Goal: Task Accomplishment & Management: Use online tool/utility

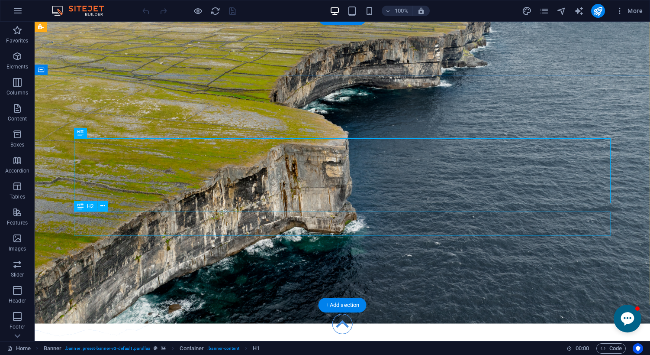
scroll to position [18, 0]
click at [103, 132] on icon at bounding box center [102, 132] width 5 height 9
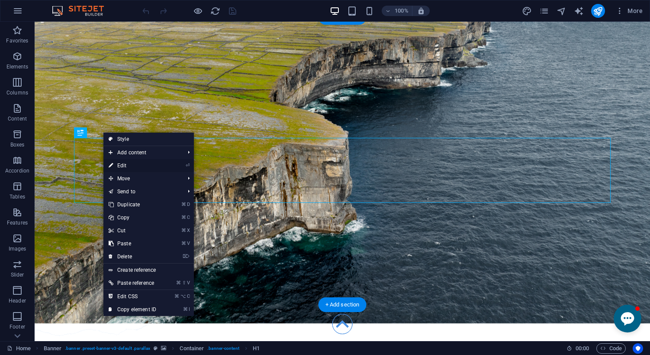
click at [119, 164] on link "⏎ Edit" at bounding box center [132, 165] width 58 height 13
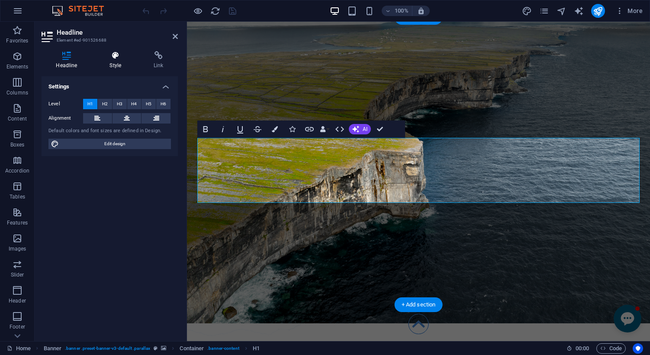
click at [115, 54] on icon at bounding box center [115, 55] width 41 height 9
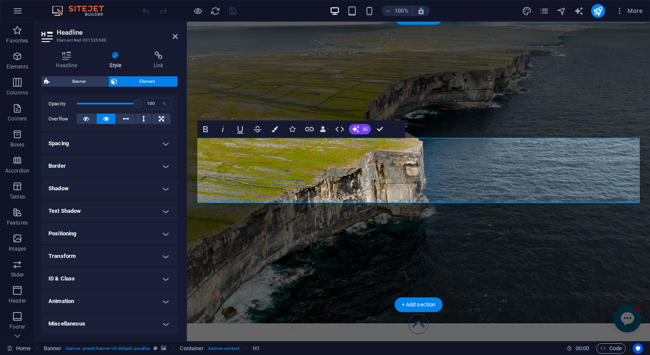
scroll to position [126, 0]
click at [91, 301] on h4 "Animation" at bounding box center [110, 301] width 136 height 21
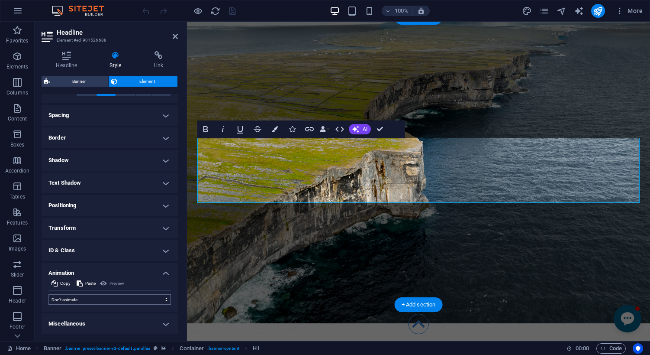
scroll to position [154, 0]
select select "move-left-to-right"
select select "scroll"
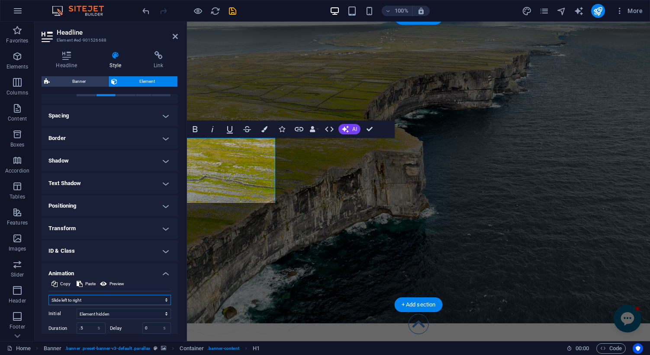
select select "move-right-to-left"
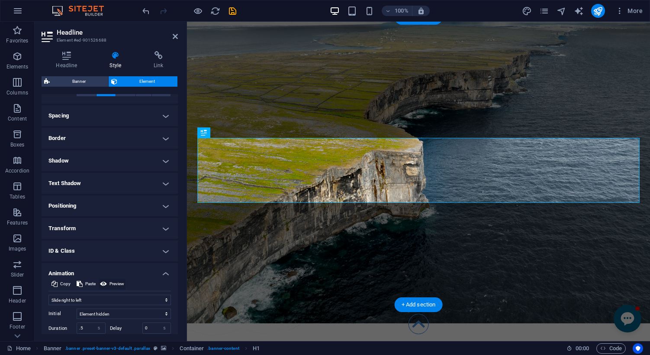
click at [115, 282] on span "Preview" at bounding box center [117, 283] width 15 height 10
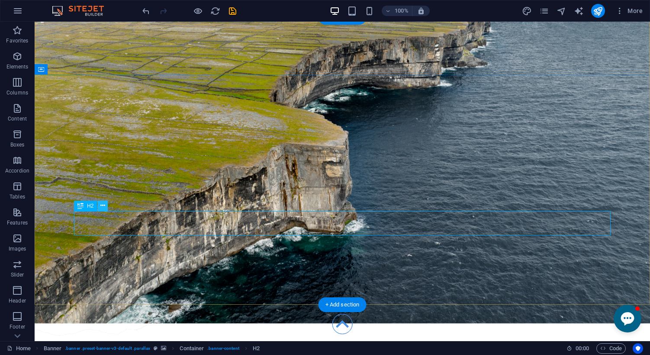
click at [105, 207] on button at bounding box center [102, 205] width 10 height 10
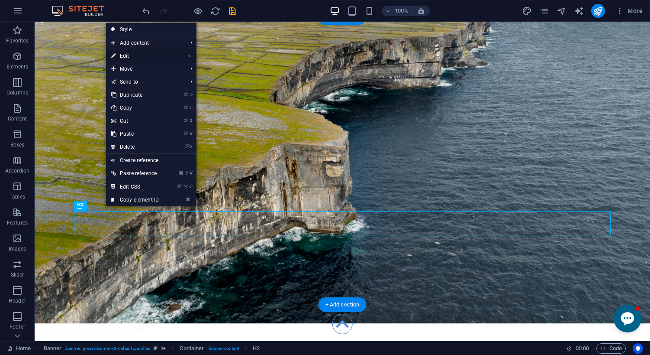
click at [128, 57] on link "⏎ Edit" at bounding box center [135, 55] width 58 height 13
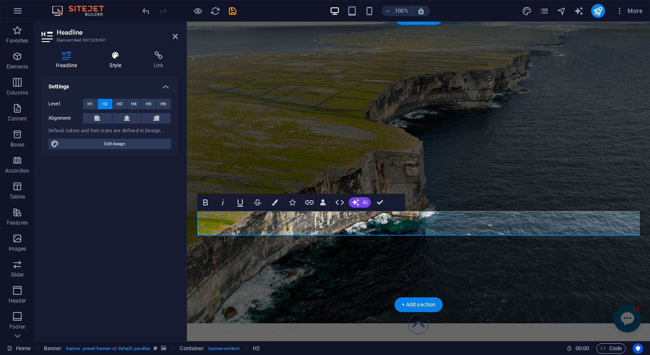
click at [116, 57] on icon at bounding box center [115, 55] width 41 height 9
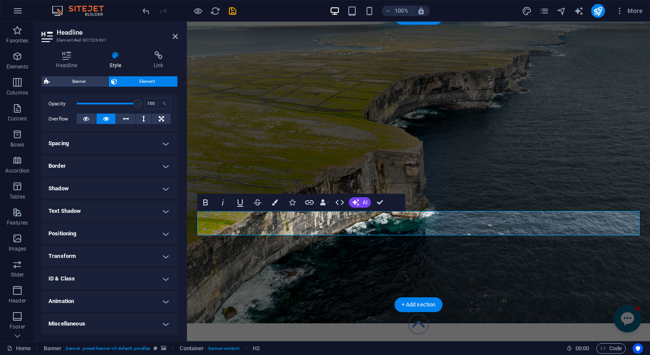
scroll to position [126, 0]
click at [108, 299] on h4 "Animation" at bounding box center [110, 301] width 136 height 21
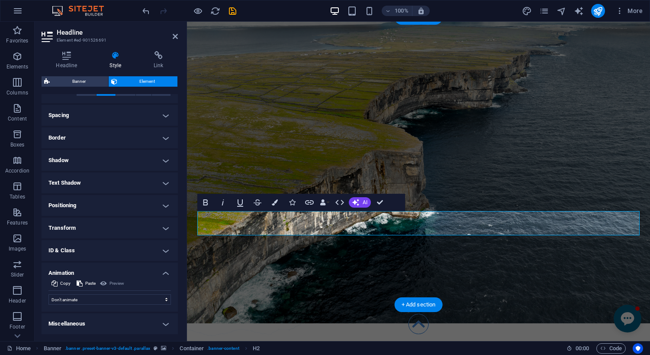
scroll to position [154, 0]
select select "shrink"
select select "scroll"
click at [233, 11] on icon "save" at bounding box center [233, 11] width 10 height 10
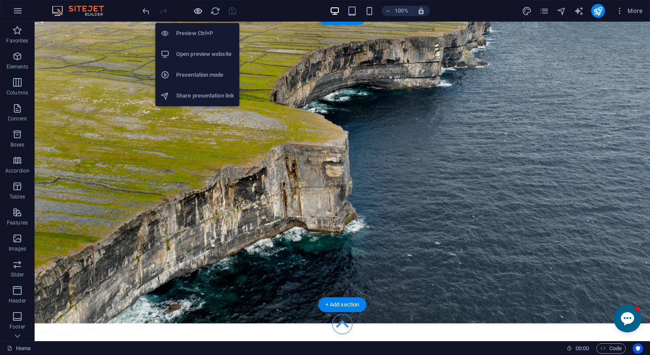
click at [200, 11] on icon "button" at bounding box center [198, 11] width 10 height 10
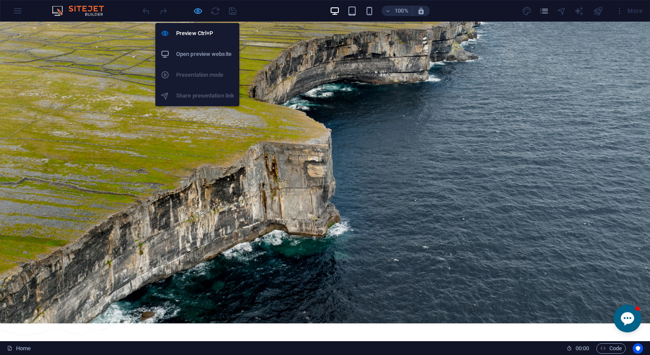
click at [200, 11] on icon "button" at bounding box center [198, 11] width 10 height 10
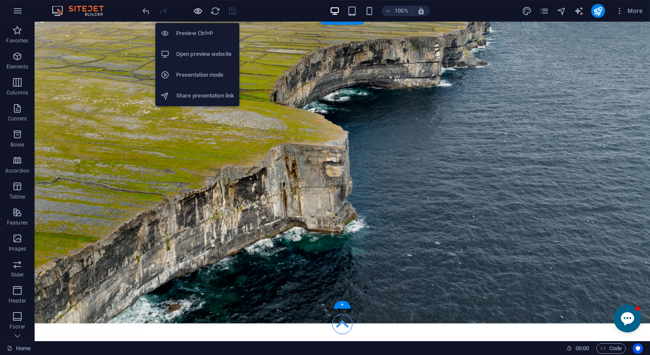
click at [200, 11] on icon "button" at bounding box center [198, 11] width 10 height 10
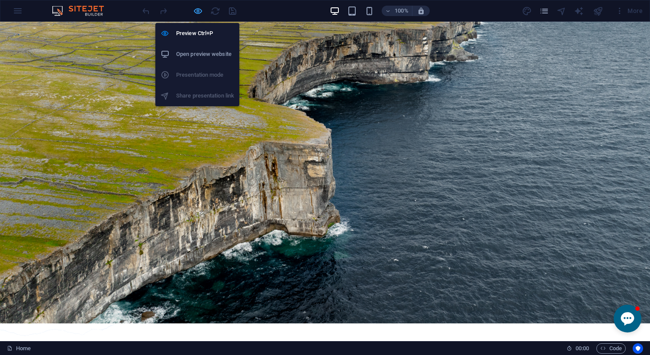
click at [200, 12] on icon "button" at bounding box center [198, 11] width 10 height 10
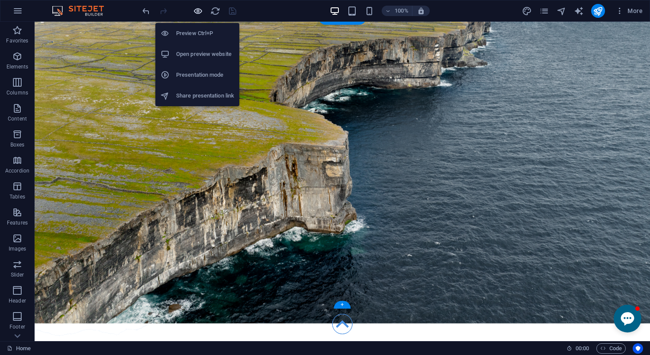
click at [200, 12] on icon "button" at bounding box center [198, 11] width 10 height 10
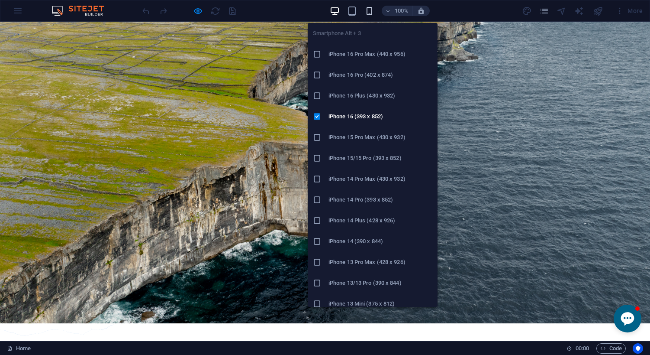
click at [369, 8] on icon "button" at bounding box center [370, 11] width 10 height 10
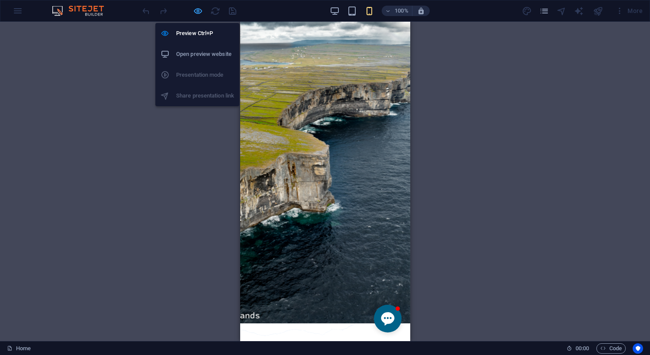
click at [201, 9] on icon "button" at bounding box center [198, 11] width 10 height 10
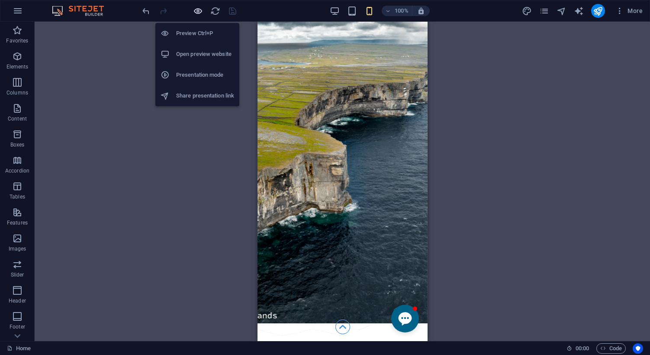
click at [201, 9] on icon "button" at bounding box center [198, 11] width 10 height 10
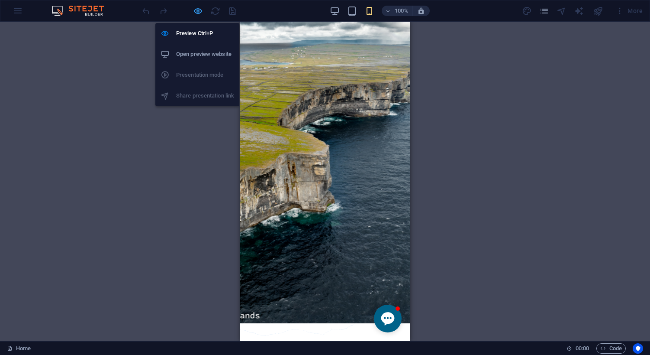
click at [201, 9] on icon "button" at bounding box center [198, 11] width 10 height 10
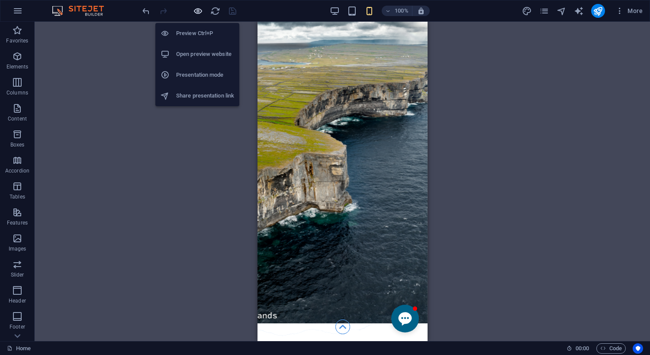
click at [200, 9] on icon "button" at bounding box center [198, 11] width 10 height 10
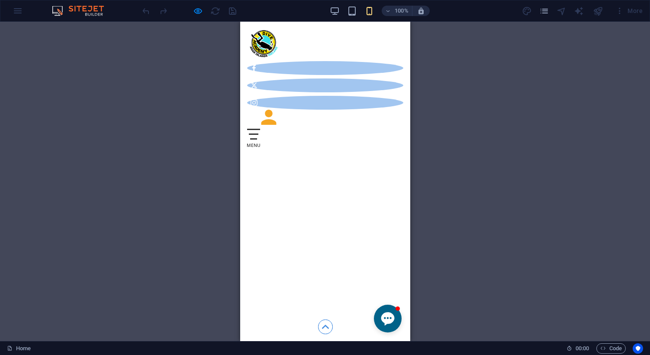
scroll to position [28489, 0]
click at [326, 325] on icon at bounding box center [325, 326] width 7 height 7
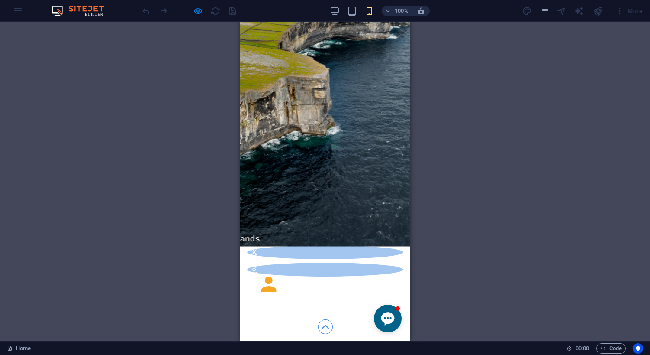
scroll to position [174, 0]
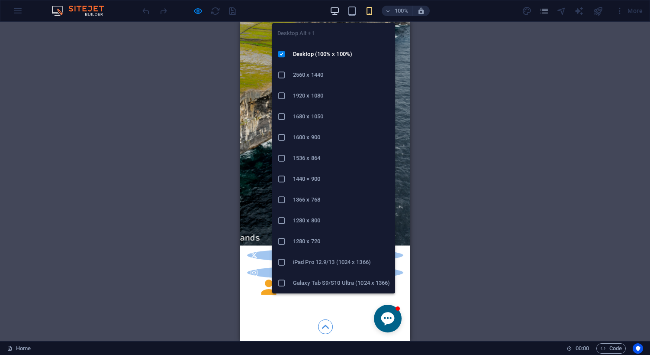
click at [337, 9] on icon "button" at bounding box center [335, 11] width 10 height 10
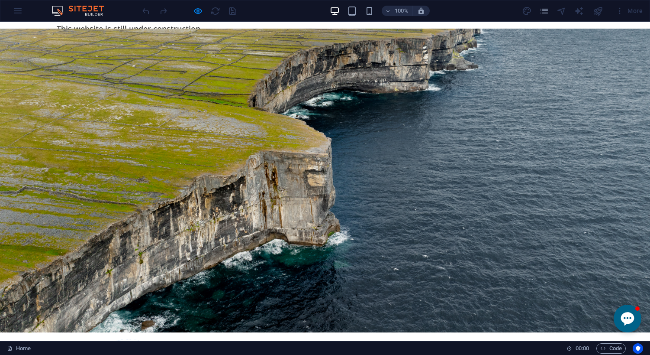
scroll to position [0, 0]
click at [546, 12] on icon "pages" at bounding box center [544, 11] width 10 height 10
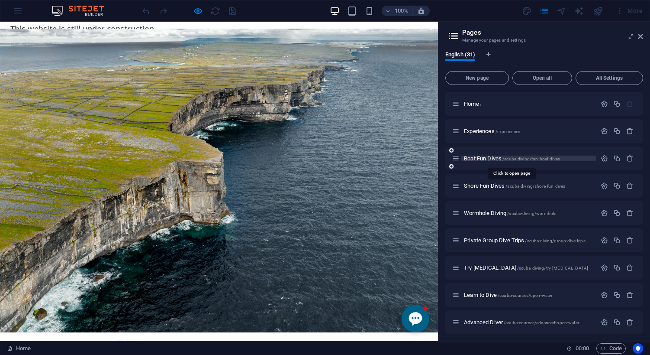
click at [488, 159] on span "Boat Fun Dives /scuba-diving/fun-boat-dives" at bounding box center [512, 158] width 96 height 6
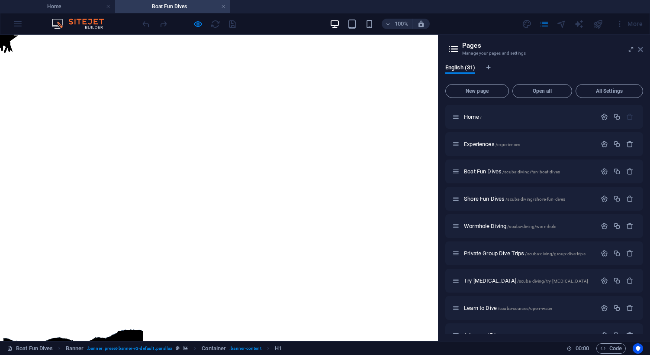
click at [643, 49] on icon at bounding box center [640, 49] width 5 height 7
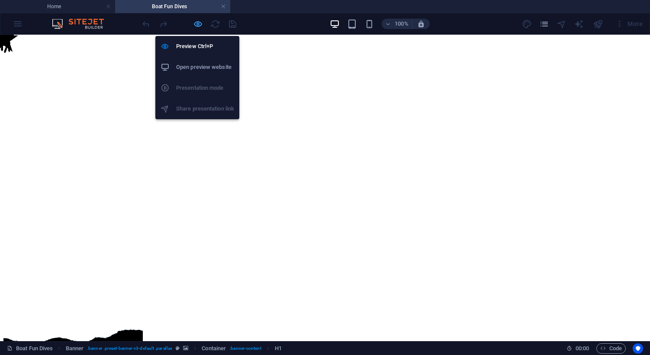
click at [197, 23] on icon "button" at bounding box center [198, 24] width 10 height 10
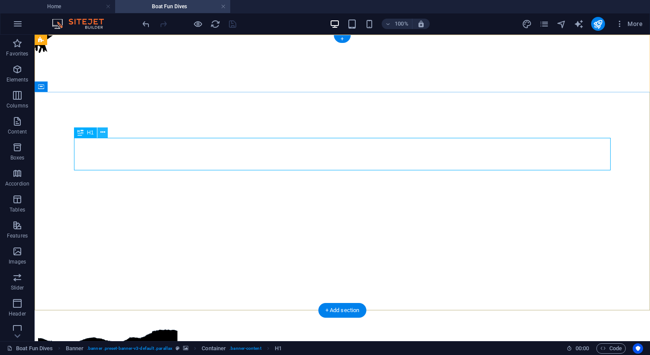
click at [103, 131] on icon at bounding box center [102, 132] width 5 height 9
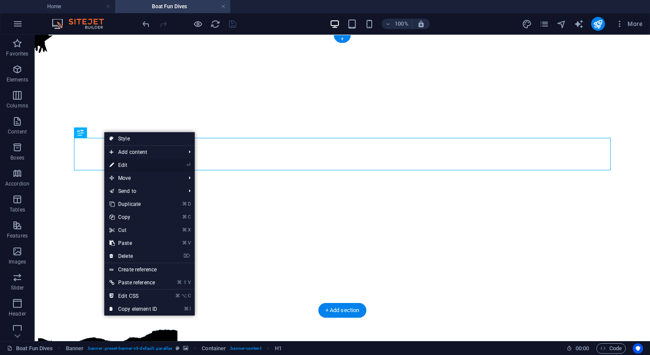
click at [128, 165] on link "⏎ Edit" at bounding box center [133, 164] width 58 height 13
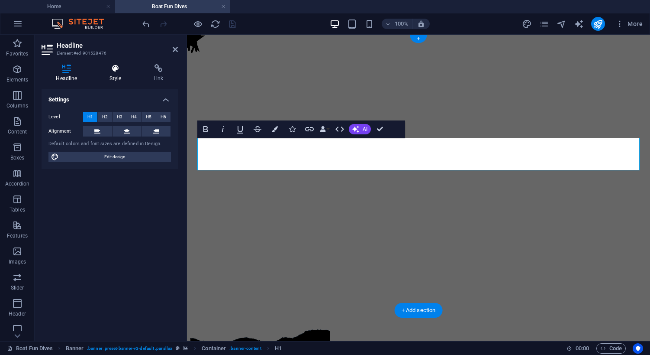
click at [116, 67] on icon at bounding box center [115, 68] width 41 height 9
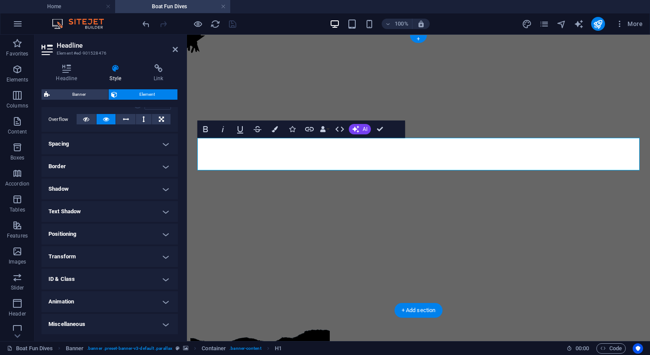
click at [83, 300] on h4 "Animation" at bounding box center [110, 301] width 136 height 21
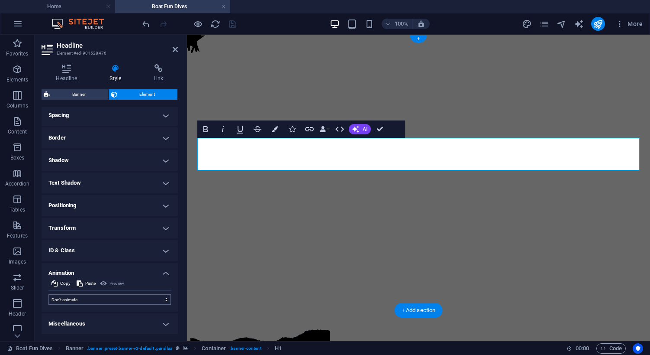
scroll to position [167, 0]
select select "move-left-to-right"
select select "scroll"
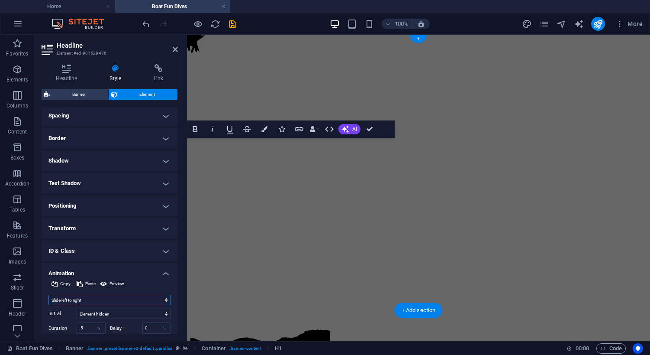
select select "move-right-to-left"
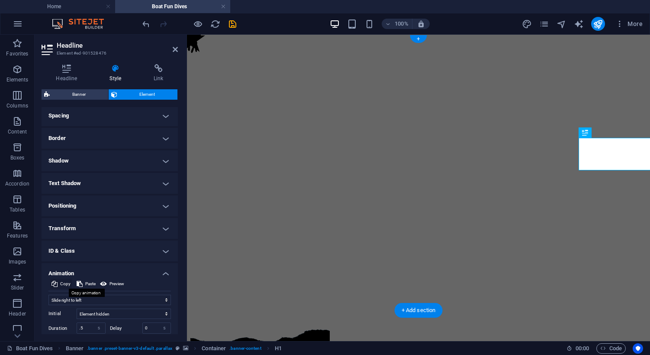
click at [63, 282] on span "Copy" at bounding box center [65, 283] width 10 height 10
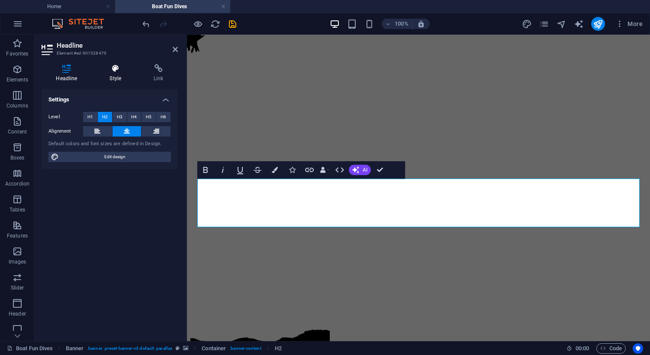
click at [116, 67] on icon at bounding box center [115, 68] width 41 height 9
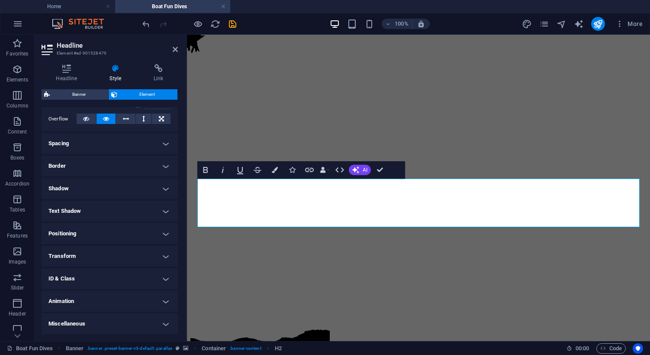
scroll to position [139, 0]
click at [82, 305] on h4 "Animation" at bounding box center [110, 301] width 136 height 21
click at [87, 309] on span "Paste" at bounding box center [90, 312] width 10 height 10
select select "move-right-to-left"
select select "scroll"
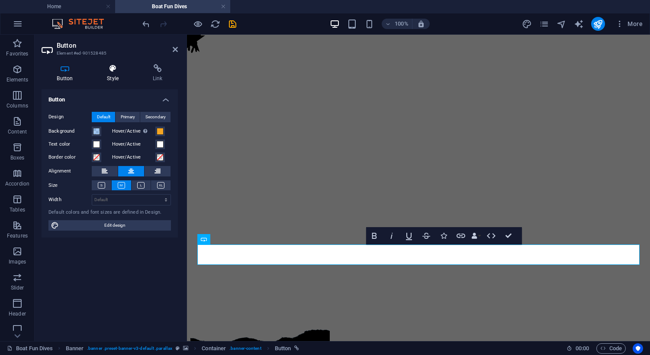
click at [115, 68] on icon at bounding box center [113, 68] width 42 height 9
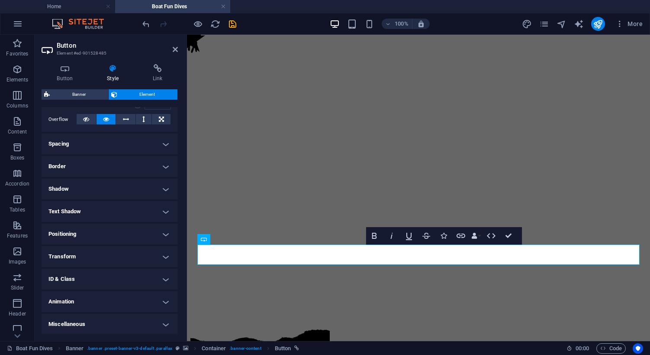
click at [94, 308] on h4 "Animation" at bounding box center [110, 301] width 136 height 21
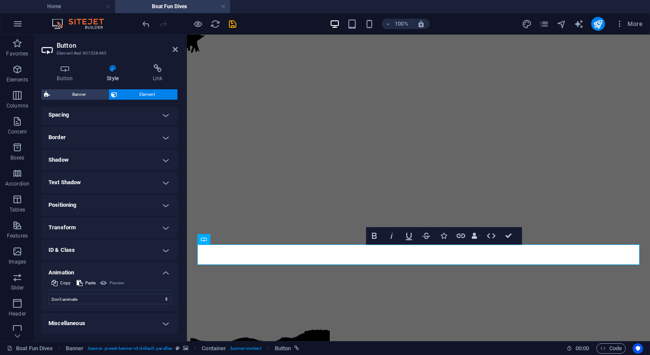
scroll to position [167, 0]
select select "shrink"
select select "scroll"
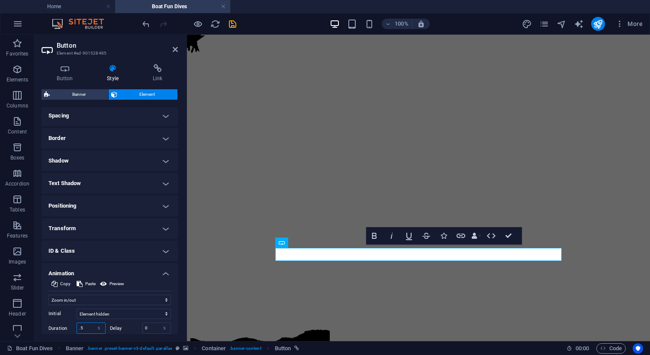
click at [86, 326] on input ".5" at bounding box center [91, 328] width 28 height 10
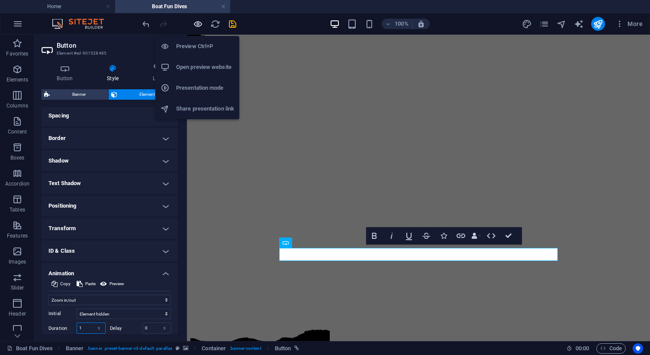
type input "1"
click at [199, 23] on icon "button" at bounding box center [198, 24] width 10 height 10
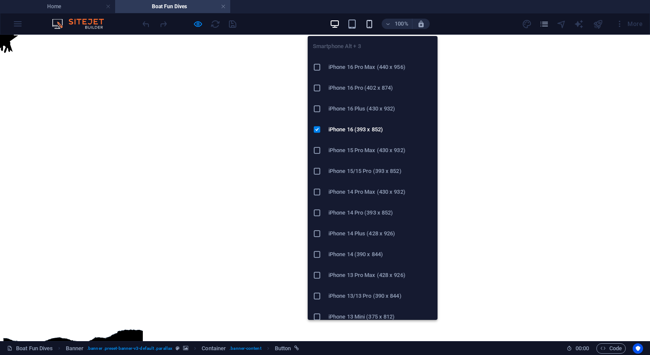
click at [370, 23] on icon "button" at bounding box center [370, 24] width 10 height 10
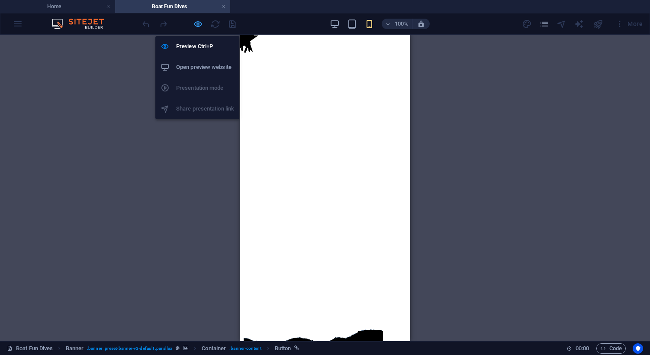
click at [200, 25] on icon "button" at bounding box center [198, 24] width 10 height 10
select select "shrink"
select select "s"
select select "scroll"
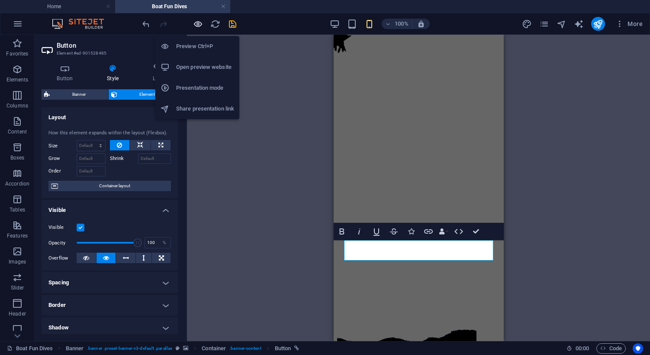
click at [200, 24] on icon "button" at bounding box center [198, 24] width 10 height 10
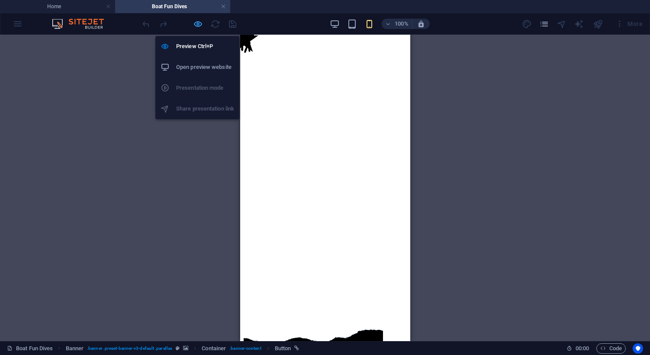
click at [200, 24] on icon "button" at bounding box center [198, 24] width 10 height 10
select select "shrink"
select select "s"
select select "scroll"
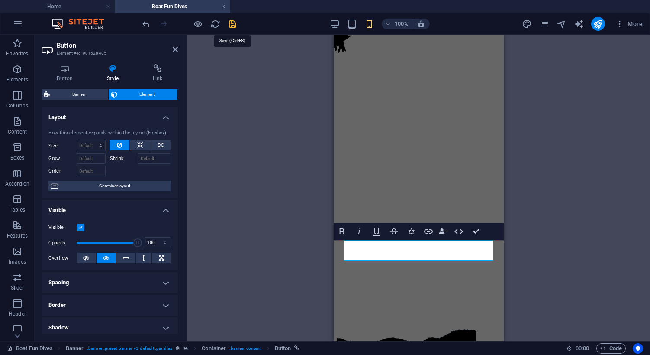
click at [232, 26] on icon "save" at bounding box center [233, 24] width 10 height 10
select select "shrink"
select select "s"
select select "scroll"
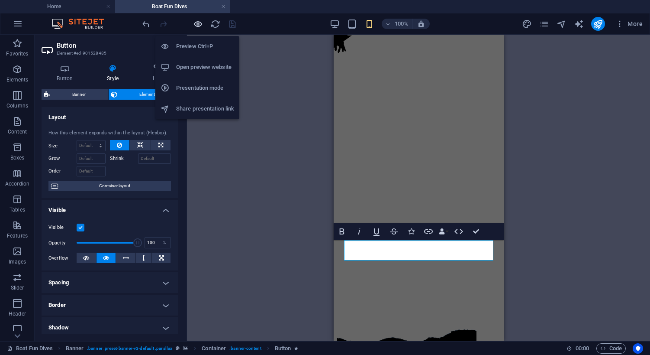
click at [199, 23] on icon "button" at bounding box center [198, 24] width 10 height 10
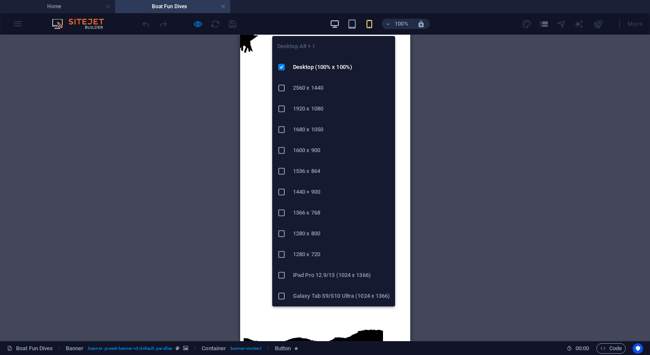
click at [339, 23] on icon "button" at bounding box center [335, 24] width 10 height 10
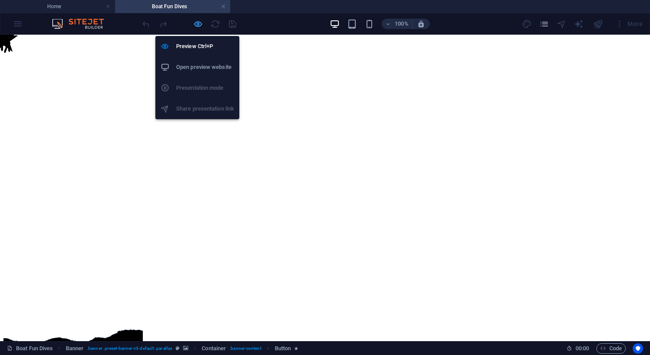
click at [200, 24] on icon "button" at bounding box center [198, 24] width 10 height 10
select select "shrink"
select select "s"
select select "scroll"
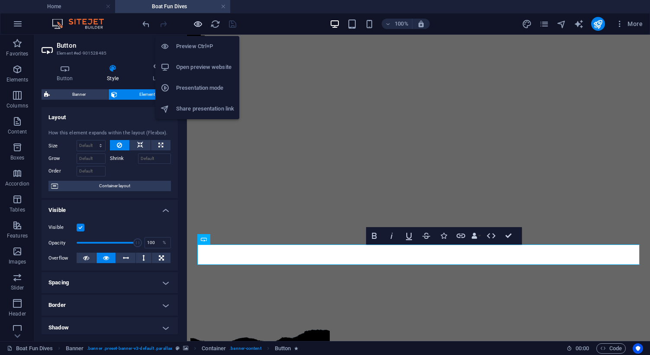
click at [200, 24] on icon "button" at bounding box center [198, 24] width 10 height 10
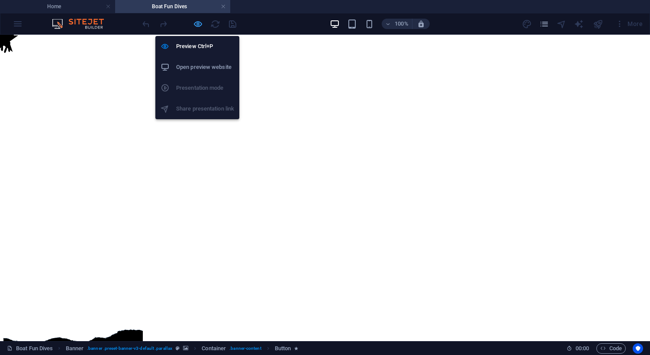
click at [200, 24] on icon "button" at bounding box center [198, 24] width 10 height 10
select select "shrink"
select select "s"
select select "scroll"
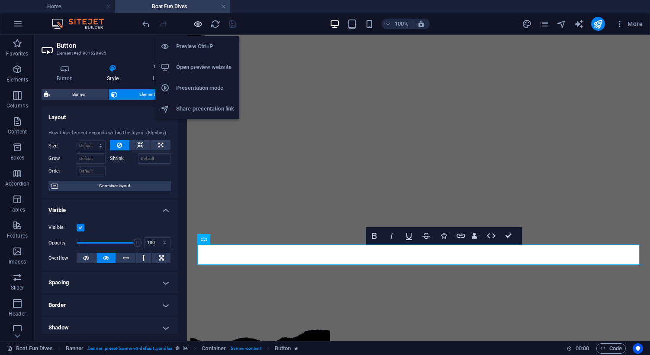
click at [198, 23] on icon "button" at bounding box center [198, 24] width 10 height 10
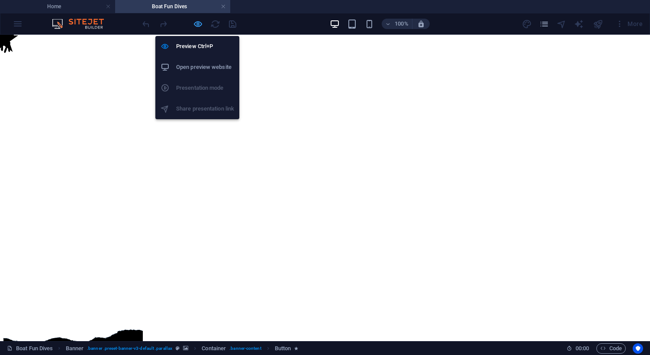
click at [198, 23] on icon "button" at bounding box center [198, 24] width 10 height 10
select select "shrink"
select select "s"
select select "scroll"
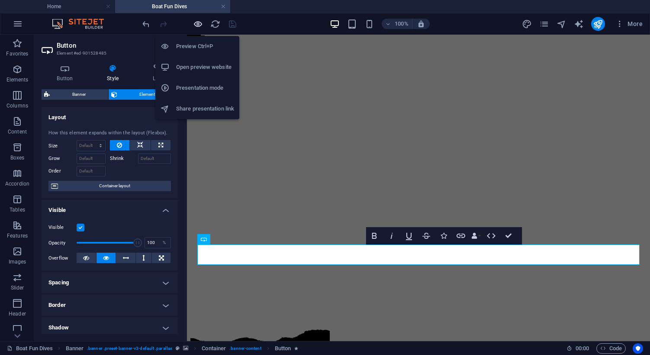
click at [197, 23] on icon "button" at bounding box center [198, 24] width 10 height 10
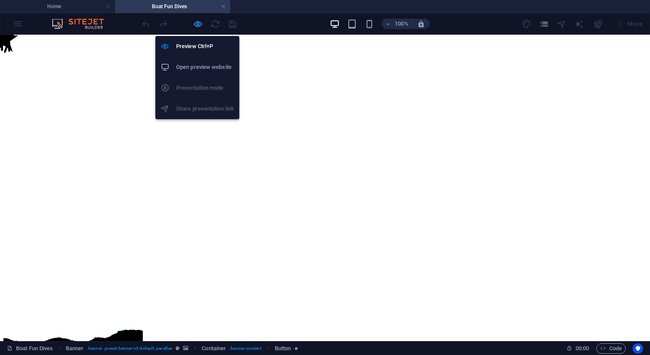
click at [197, 23] on icon "button" at bounding box center [198, 24] width 10 height 10
select select "shrink"
select select "s"
select select "scroll"
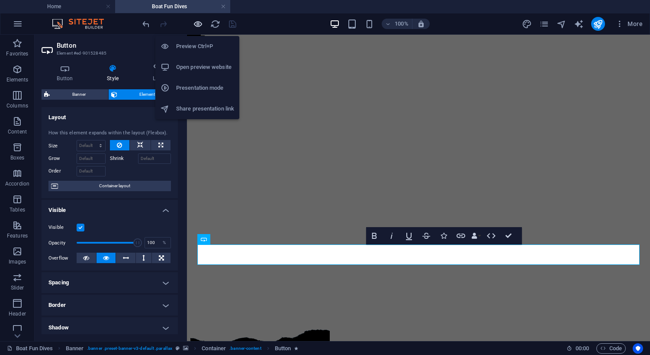
click at [197, 23] on icon "button" at bounding box center [198, 24] width 10 height 10
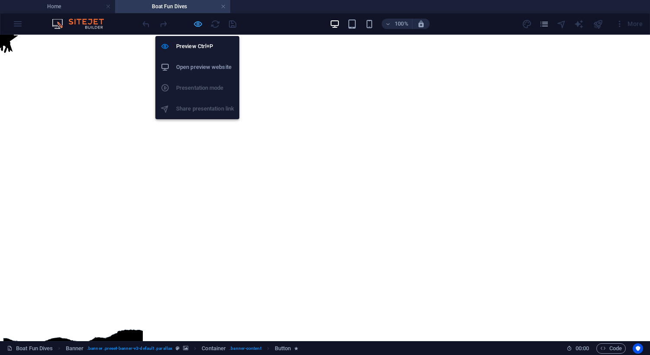
click at [197, 23] on icon "button" at bounding box center [198, 24] width 10 height 10
select select "shrink"
select select "s"
select select "scroll"
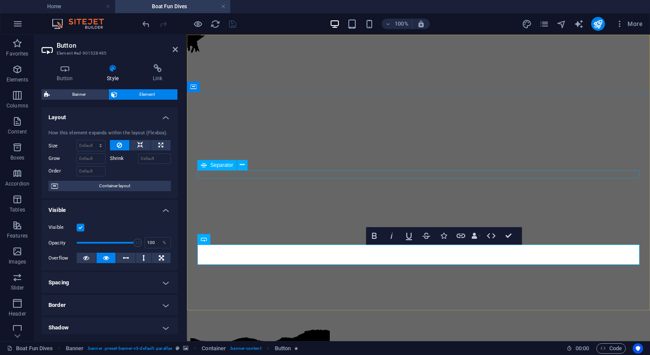
select select "%"
select select "px"
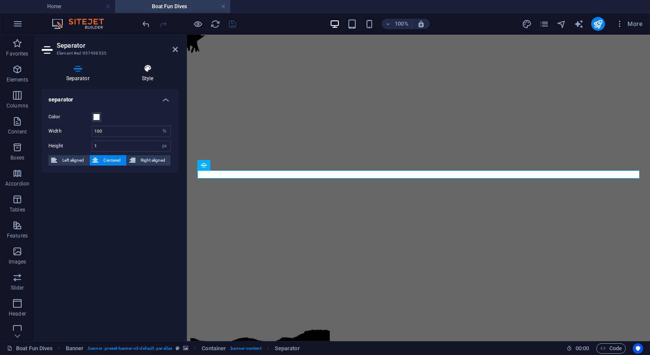
click at [149, 69] on icon at bounding box center [147, 68] width 61 height 9
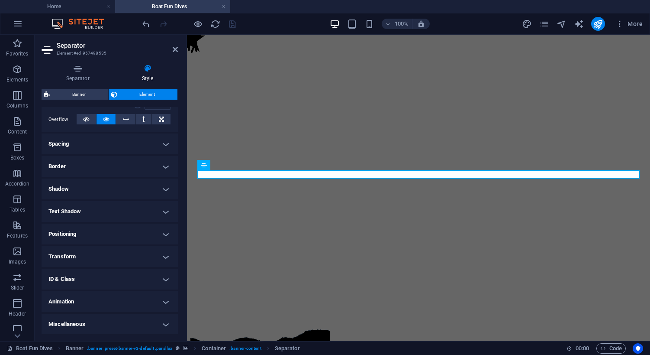
click at [86, 300] on h4 "Animation" at bounding box center [110, 301] width 136 height 21
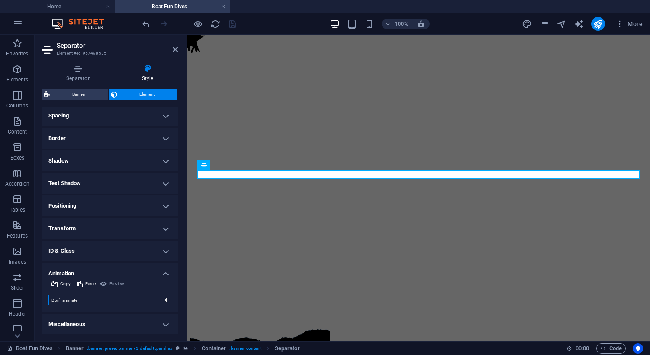
select select "shrink"
select select "scroll"
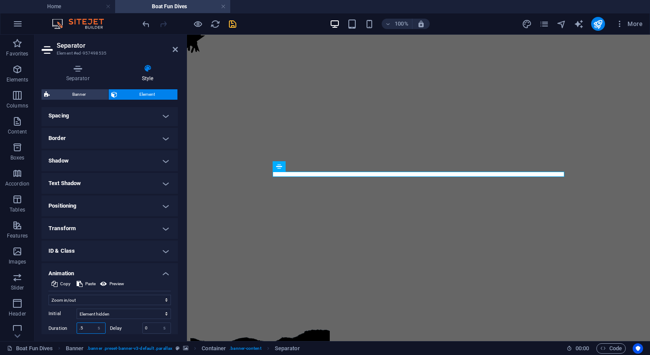
click at [83, 327] on input ".5" at bounding box center [91, 328] width 28 height 10
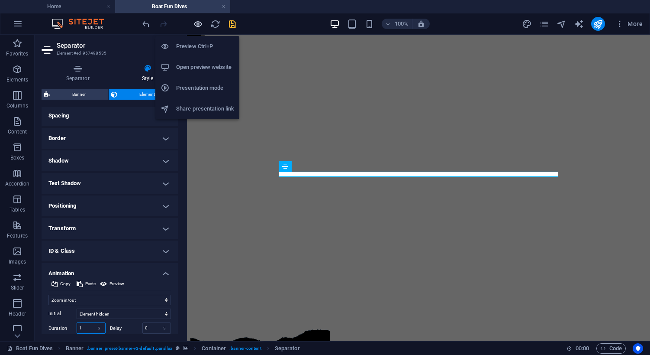
type input "1"
click at [198, 22] on icon "button" at bounding box center [198, 24] width 10 height 10
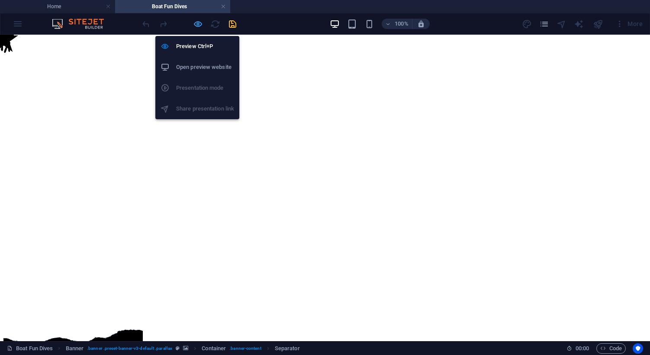
click at [198, 22] on icon "button" at bounding box center [198, 24] width 10 height 10
select select "shrink"
select select "s"
select select "scroll"
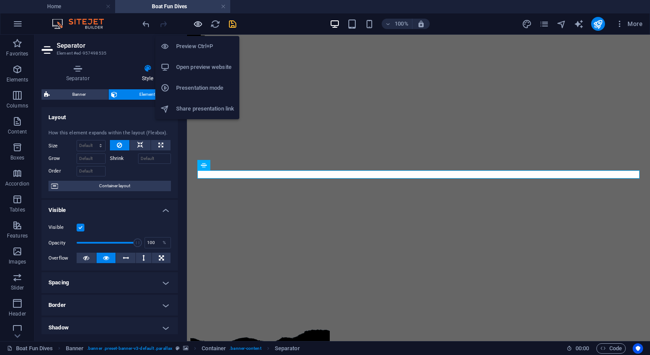
click at [198, 22] on icon "button" at bounding box center [198, 24] width 10 height 10
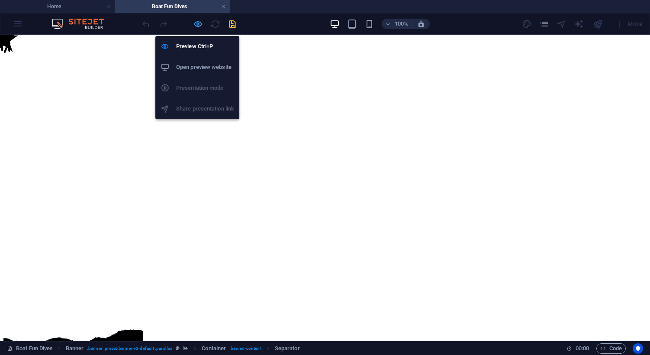
click at [196, 24] on icon "button" at bounding box center [198, 24] width 10 height 10
select select "shrink"
select select "s"
select select "scroll"
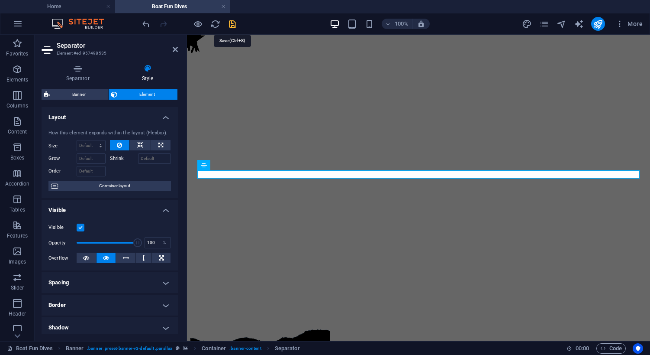
click at [232, 23] on icon "save" at bounding box center [233, 24] width 10 height 10
select select "shrink"
select select "s"
select select "scroll"
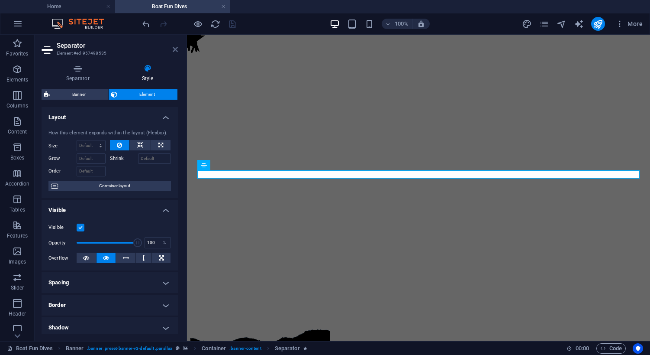
click at [175, 49] on icon at bounding box center [175, 49] width 5 height 7
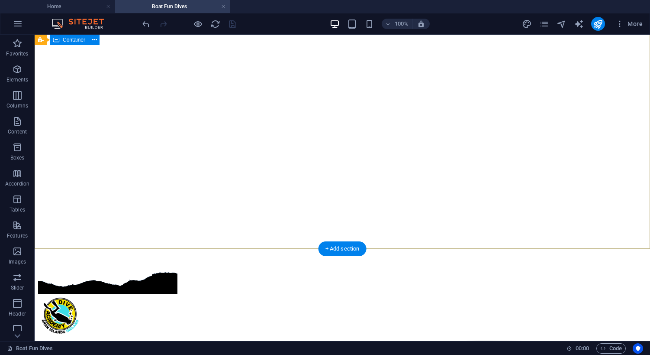
scroll to position [56, 0]
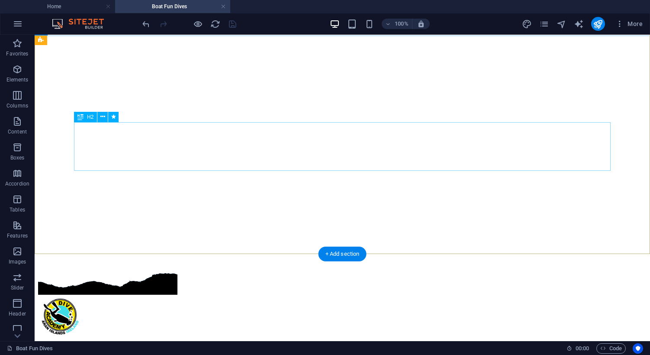
select select "move-right-to-left"
select select "s"
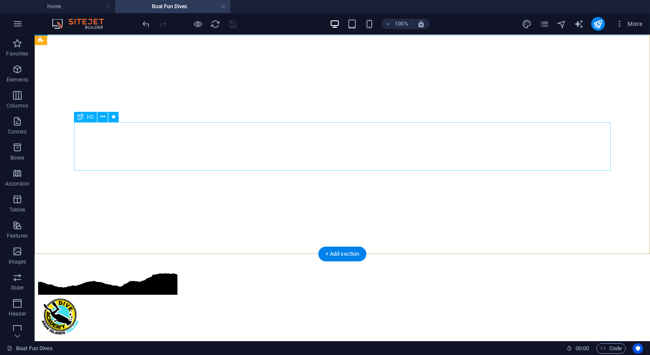
select select "scroll"
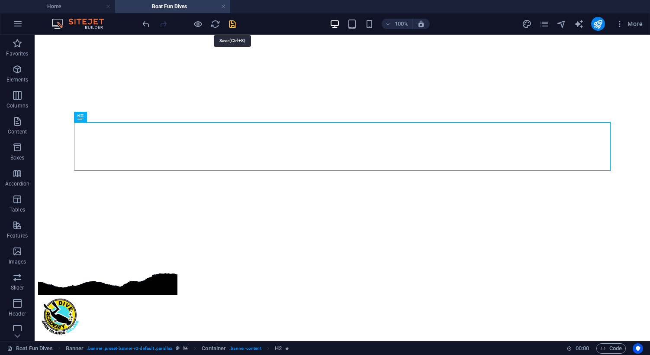
click at [233, 24] on icon "save" at bounding box center [233, 24] width 10 height 10
select select "shrink"
select select "s"
select select "scroll"
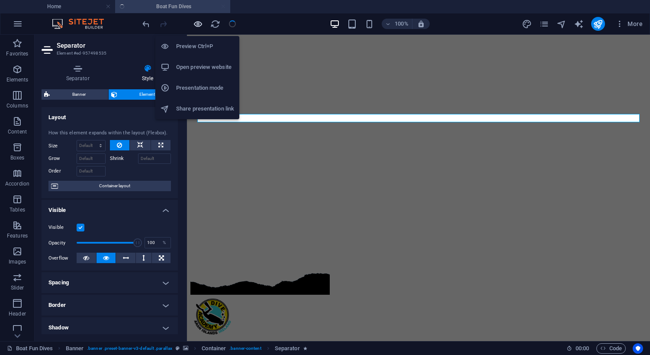
click at [200, 24] on icon "button" at bounding box center [198, 24] width 10 height 10
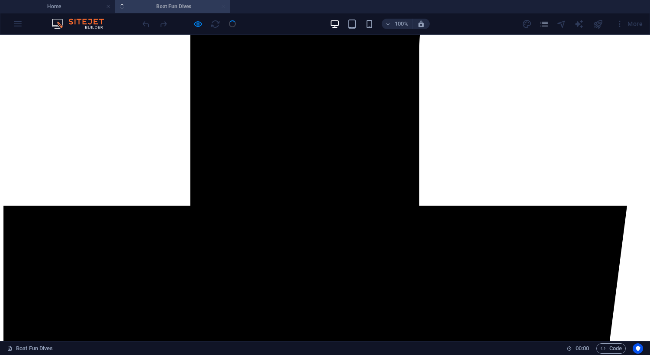
scroll to position [657, 0]
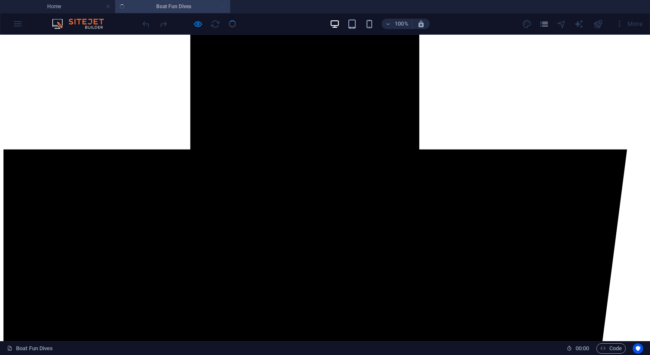
scroll to position [717, 0]
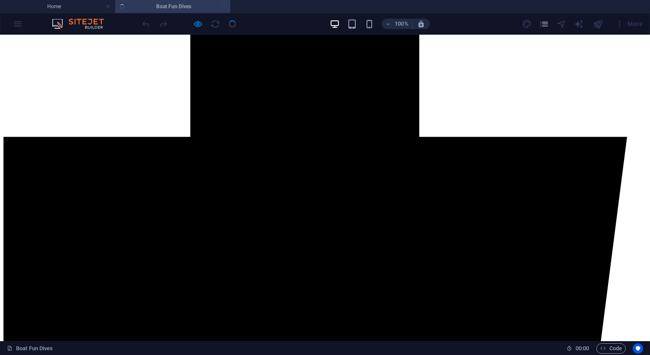
scroll to position [734, 0]
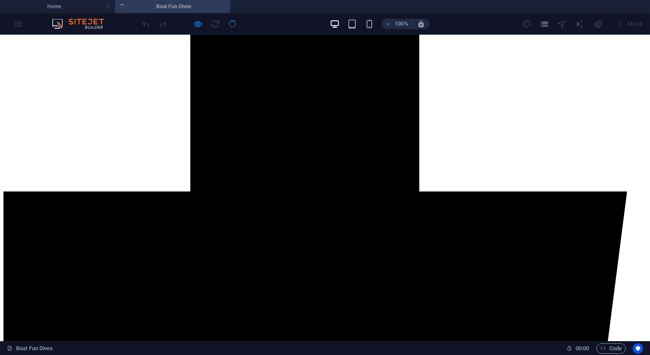
scroll to position [672, 0]
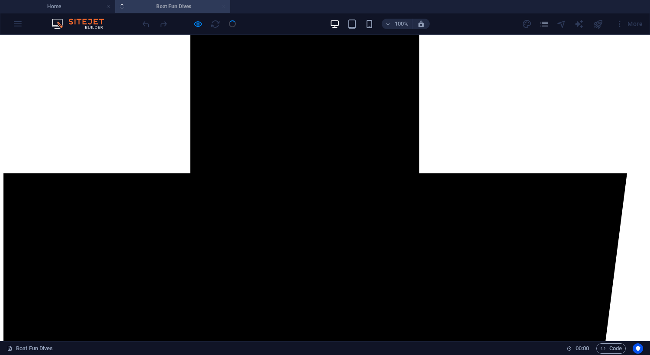
scroll to position [711, 0]
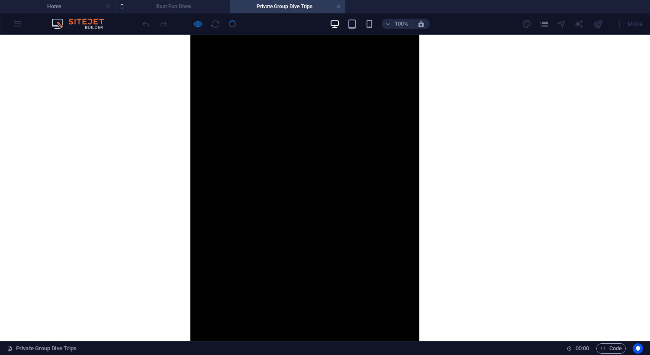
scroll to position [1053, 0]
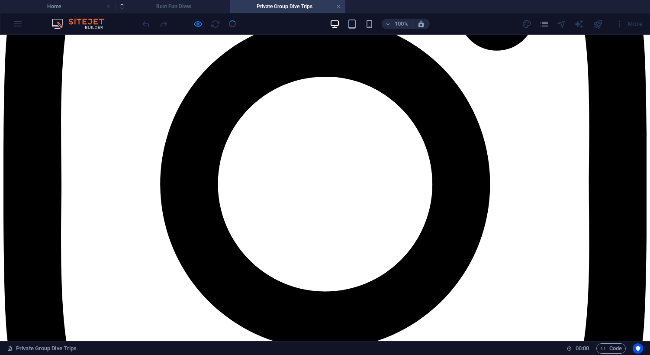
scroll to position [2438, 0]
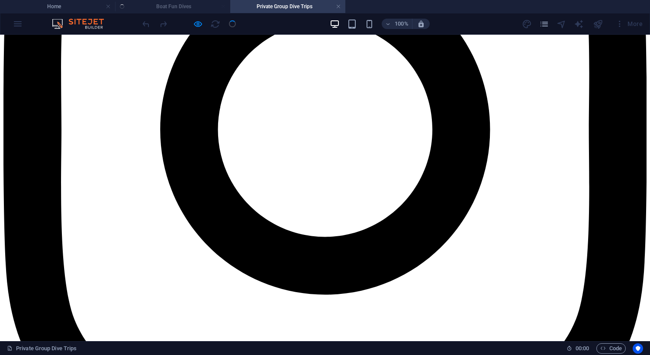
scroll to position [2503, 0]
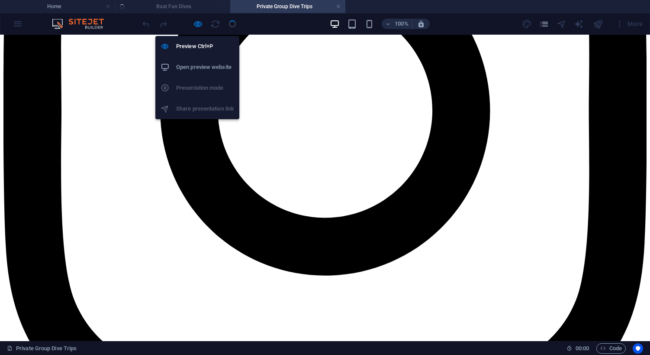
click at [193, 67] on h6 "Open preview website" at bounding box center [205, 67] width 58 height 10
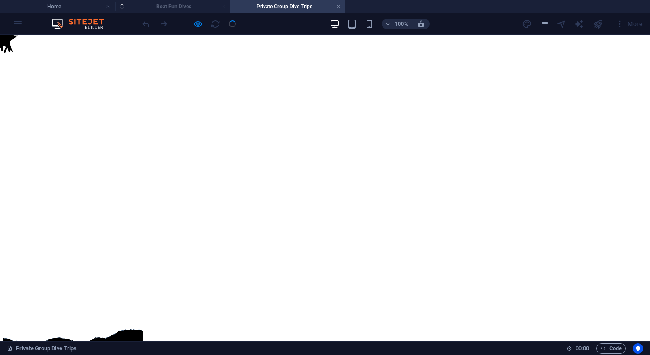
scroll to position [0, 0]
click at [176, 5] on ul "Home Boat Fun Dives Private Group Dive Trips" at bounding box center [325, 6] width 650 height 13
click at [165, 9] on ul "Home Boat Fun Dives Private Group Dive Trips" at bounding box center [325, 6] width 650 height 13
click at [546, 25] on icon "pages" at bounding box center [544, 24] width 10 height 10
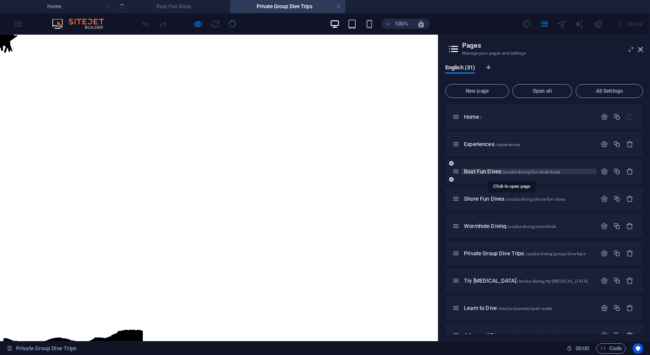
click at [494, 171] on span "Boat Fun Dives /scuba-diving/fun-boat-dives" at bounding box center [512, 171] width 96 height 6
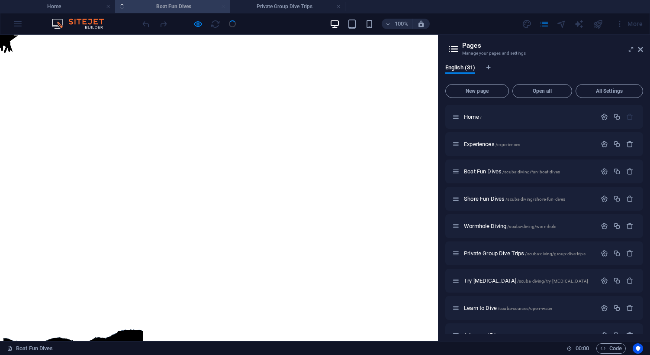
click at [605, 170] on icon "button" at bounding box center [604, 171] width 7 height 7
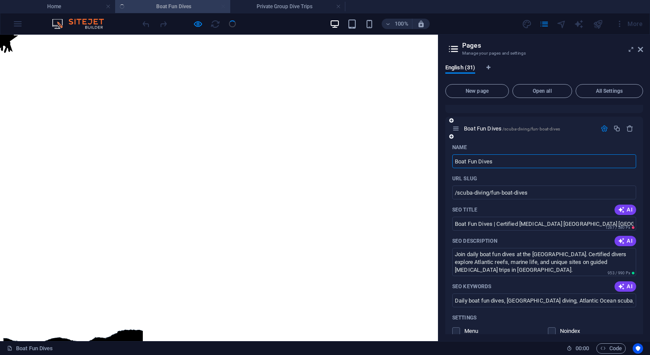
scroll to position [48, 0]
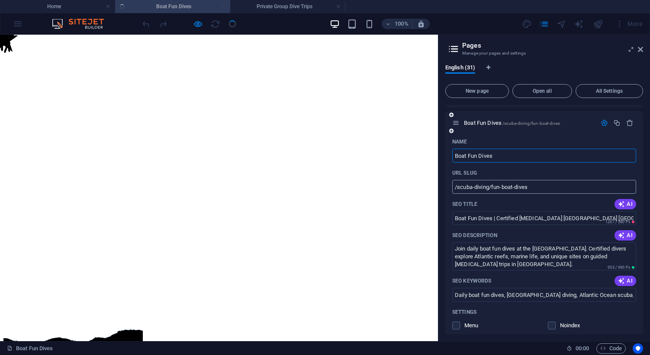
click at [514, 186] on input "/scuba-diving/fun-boat-dives" at bounding box center [544, 187] width 184 height 14
type input "/scuba-diving/fun-dives"
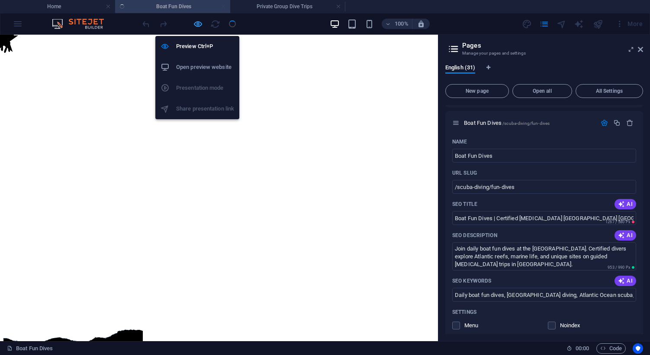
click at [197, 25] on icon "button" at bounding box center [198, 24] width 10 height 10
select select "shrink"
select select "s"
select select "scroll"
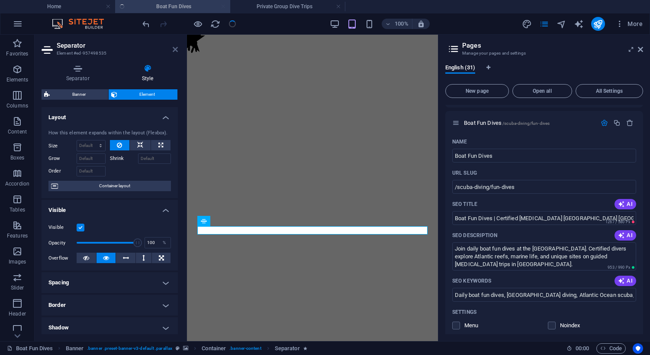
click at [176, 51] on icon at bounding box center [175, 49] width 5 height 7
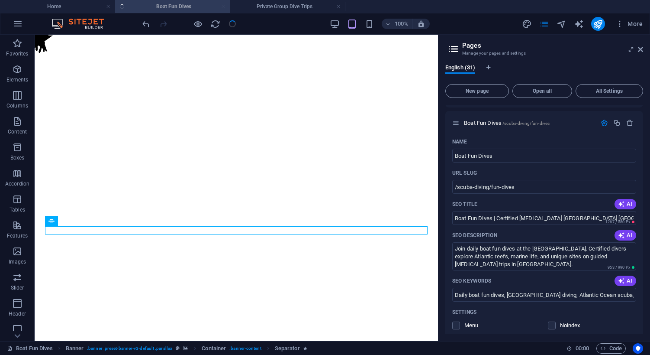
click at [233, 26] on div at bounding box center [189, 24] width 97 height 14
click at [18, 23] on icon "button" at bounding box center [18, 24] width 10 height 10
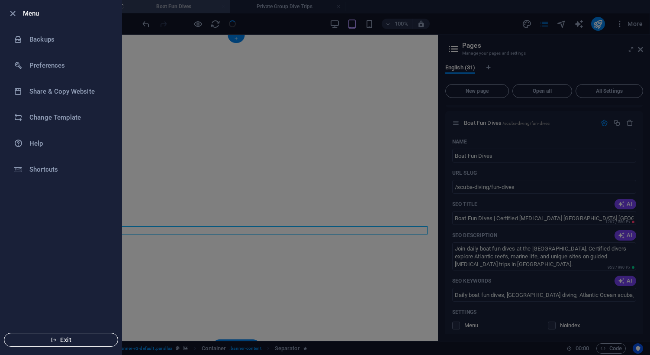
click at [63, 340] on span "Exit" at bounding box center [61, 339] width 100 height 7
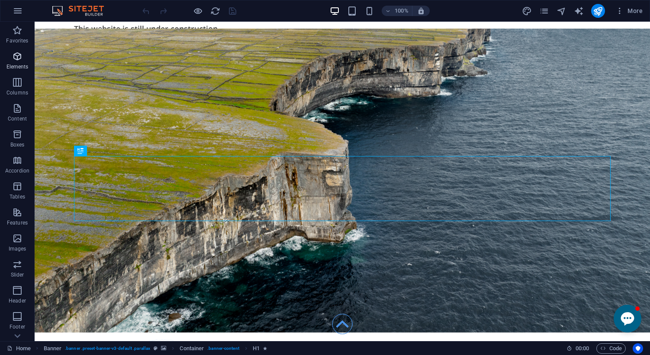
click at [20, 63] on p "Elements" at bounding box center [17, 66] width 22 height 7
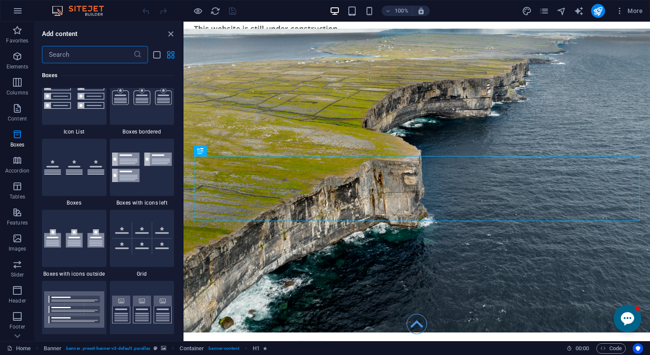
scroll to position [2409, 0]
click at [546, 11] on icon "pages" at bounding box center [544, 11] width 10 height 10
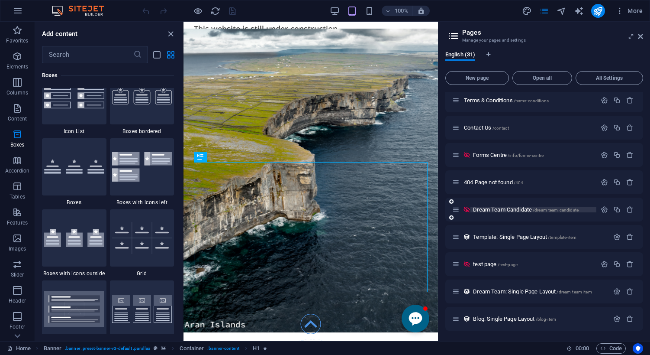
scroll to position [604, 0]
click at [496, 265] on span "test page /test-page" at bounding box center [495, 264] width 45 height 6
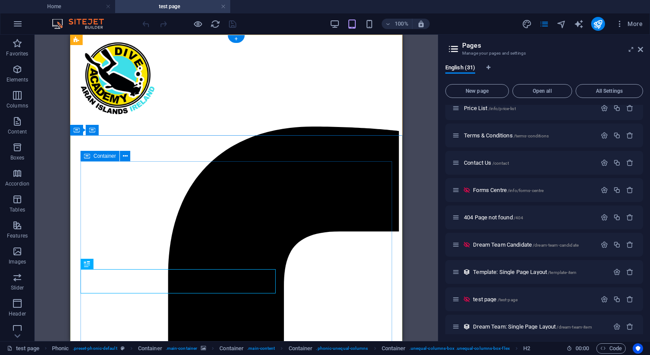
scroll to position [0, 0]
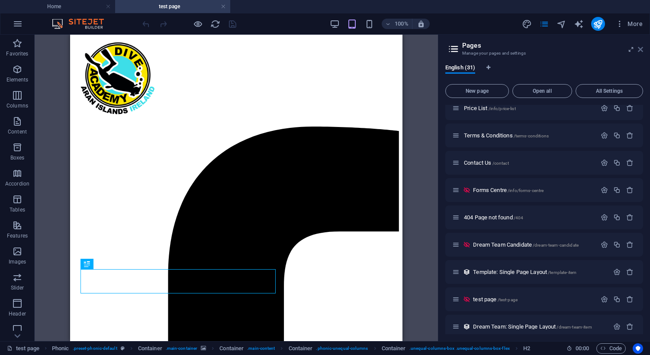
click at [641, 50] on icon at bounding box center [640, 49] width 5 height 7
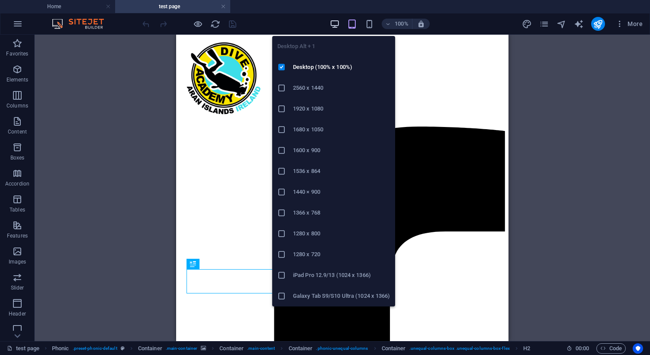
click at [339, 25] on icon "button" at bounding box center [335, 24] width 10 height 10
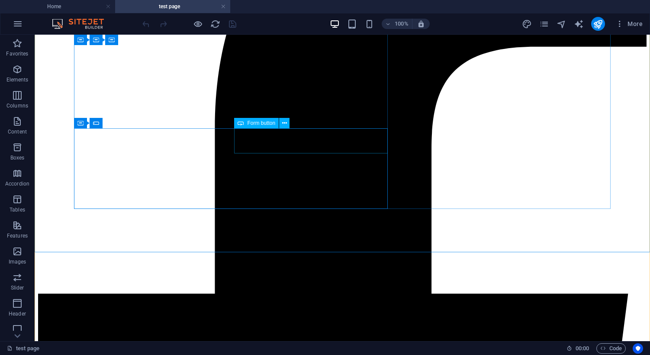
scroll to position [233, 0]
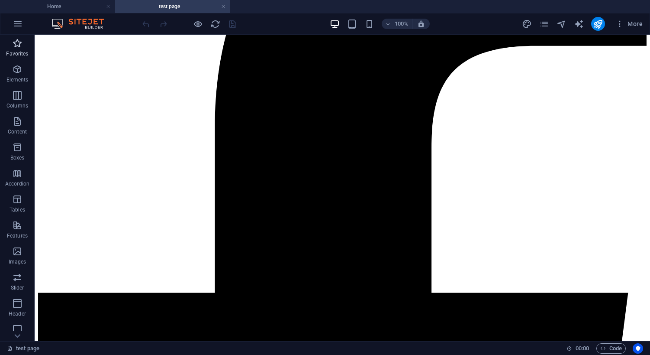
click at [19, 45] on icon "button" at bounding box center [17, 43] width 10 height 10
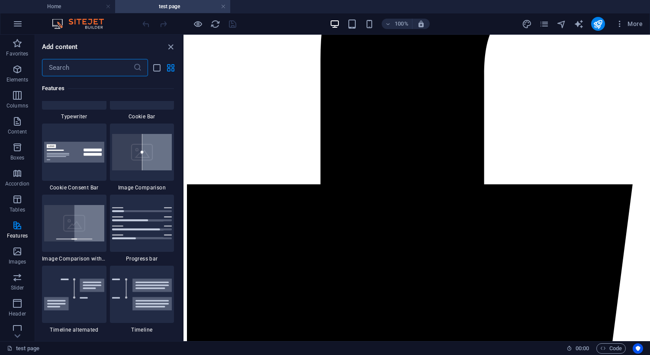
scroll to position [3495, 0]
click at [15, 72] on icon "button" at bounding box center [17, 69] width 10 height 10
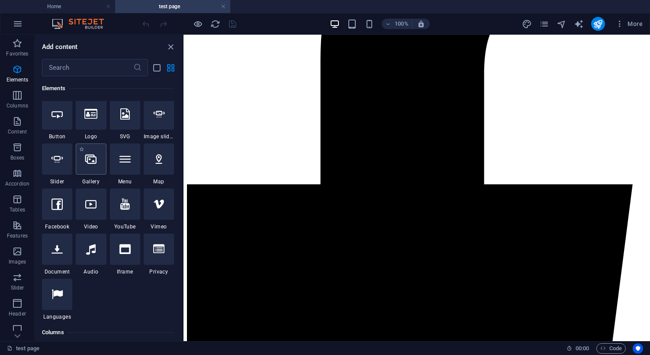
scroll to position [190, 0]
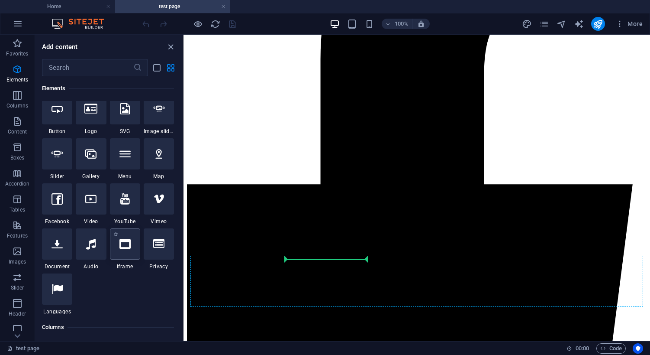
select select "%"
select select "px"
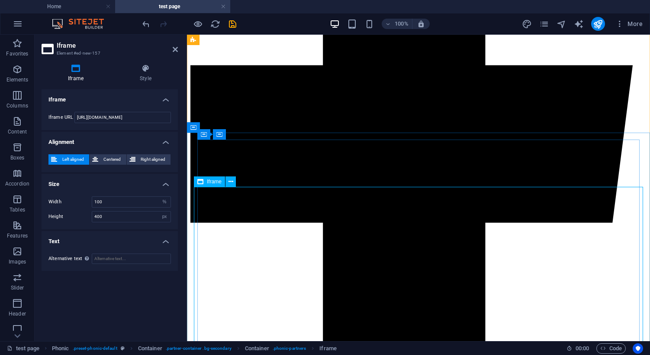
scroll to position [379, 0]
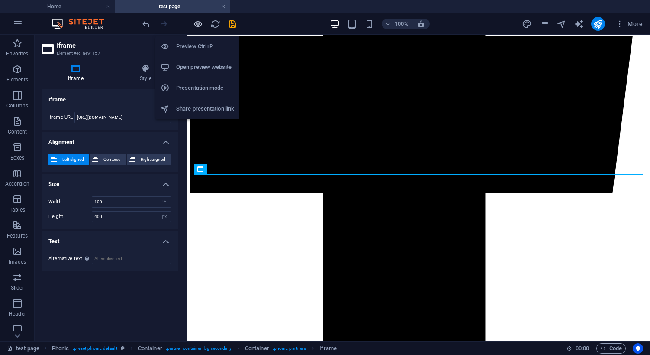
click at [200, 25] on icon "button" at bounding box center [198, 24] width 10 height 10
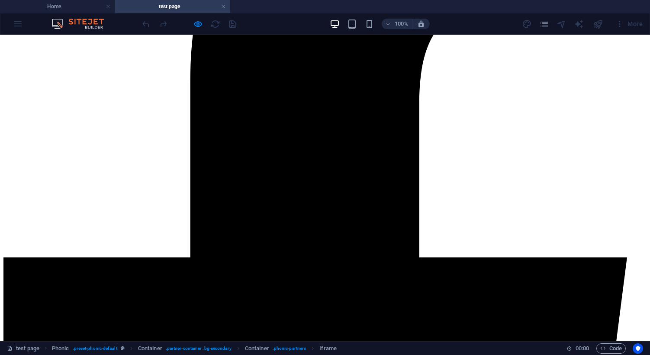
scroll to position [285, 0]
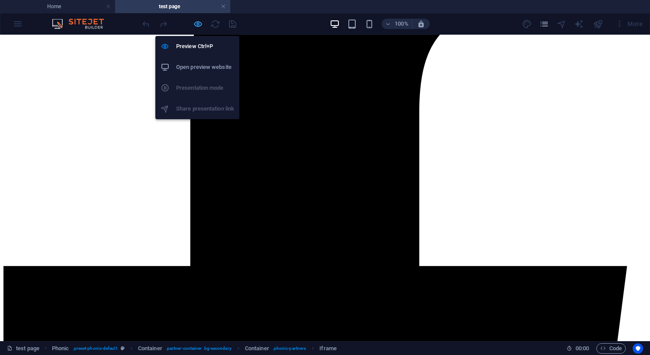
click at [198, 26] on icon "button" at bounding box center [198, 24] width 10 height 10
select select "%"
select select "px"
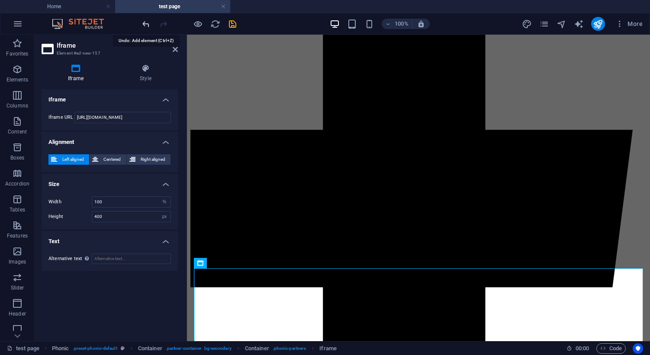
click at [145, 24] on icon "undo" at bounding box center [146, 24] width 10 height 10
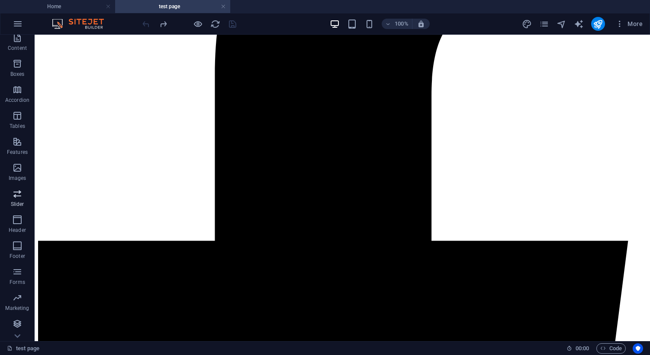
scroll to position [84, 0]
click at [20, 41] on icon at bounding box center [18, 40] width 6 height 4
click at [17, 70] on icon "button" at bounding box center [17, 69] width 10 height 10
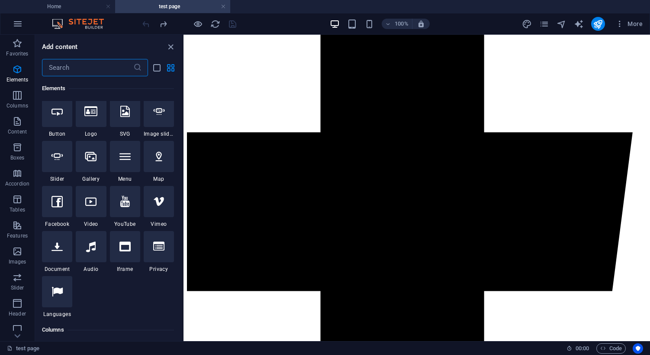
scroll to position [189, 0]
click at [59, 202] on icon at bounding box center [57, 199] width 11 height 11
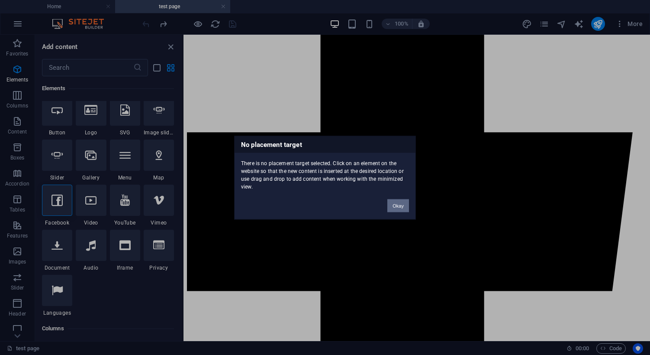
click at [396, 208] on button "Okay" at bounding box center [399, 205] width 22 height 13
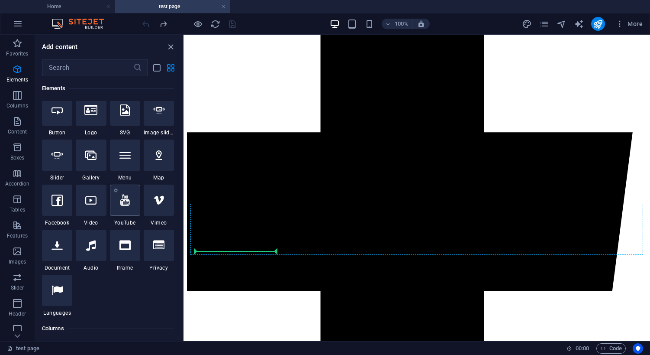
select select "ar16_9"
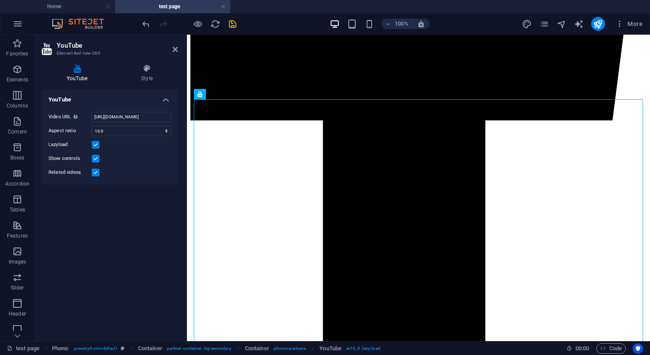
scroll to position [455, 0]
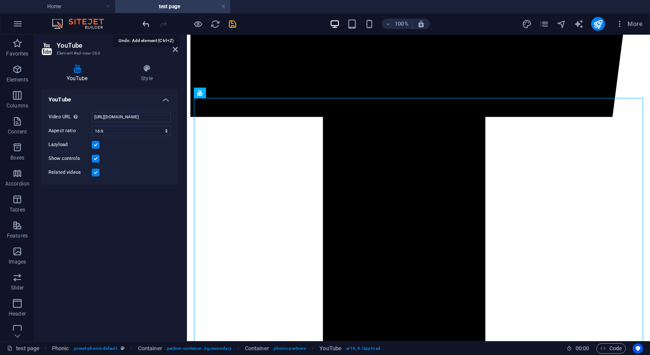
click at [146, 20] on icon "undo" at bounding box center [146, 24] width 10 height 10
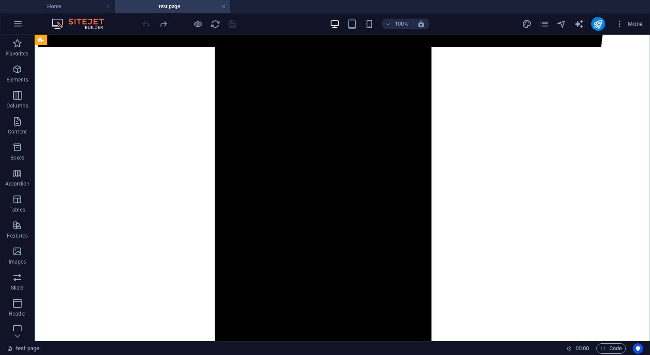
scroll to position [689, 0]
click at [19, 123] on icon "button" at bounding box center [17, 121] width 10 height 10
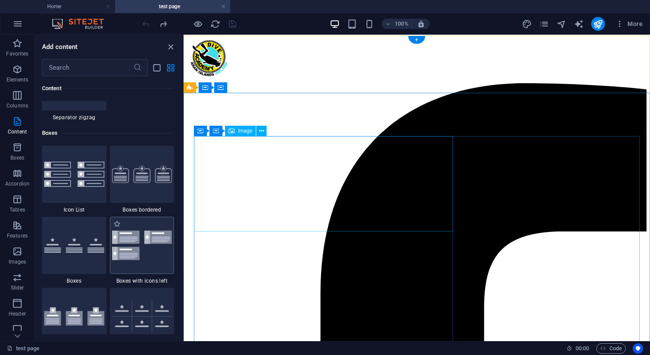
scroll to position [0, 0]
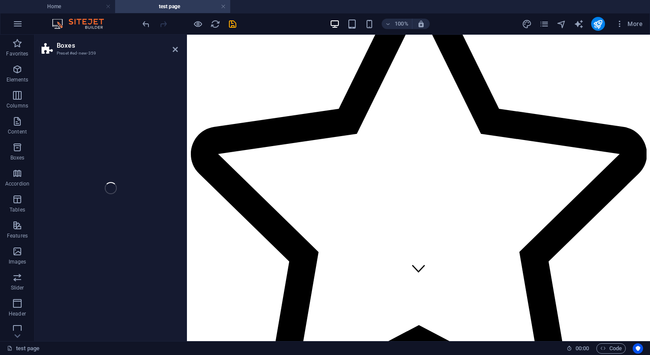
select select "rem"
select select "preset-boxes-v3-icons-left"
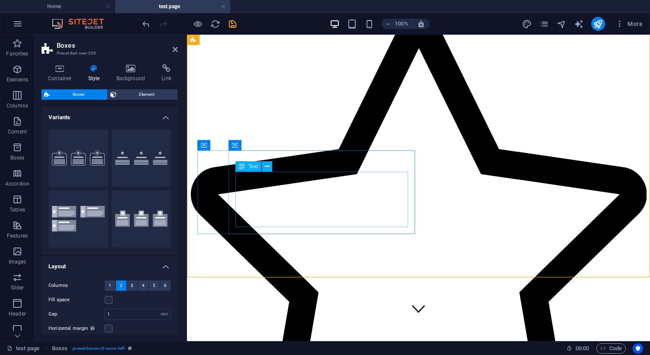
scroll to position [18, 0]
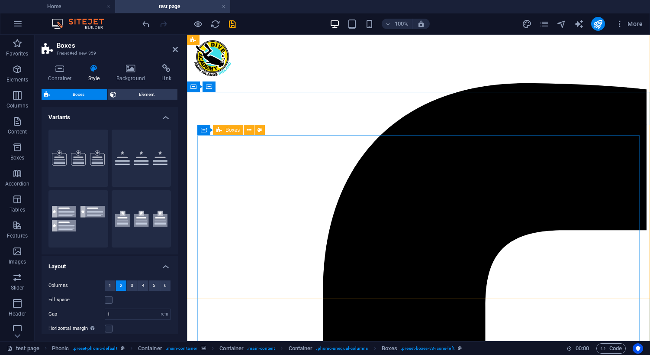
scroll to position [0, 0]
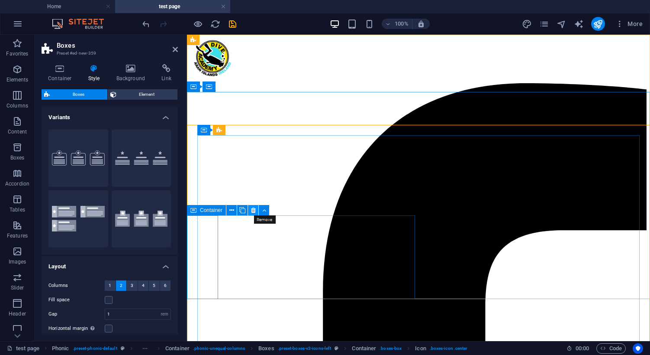
click at [254, 211] on icon at bounding box center [253, 210] width 5 height 9
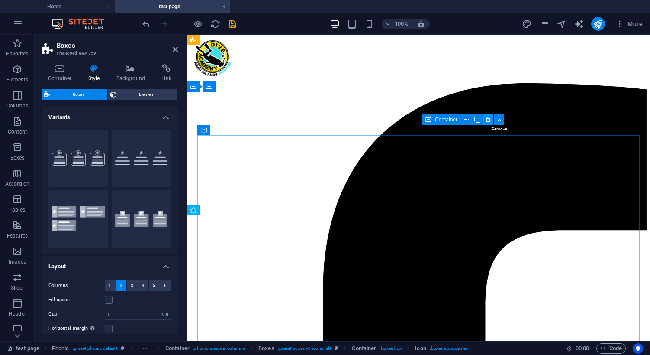
click at [491, 119] on icon at bounding box center [488, 119] width 5 height 9
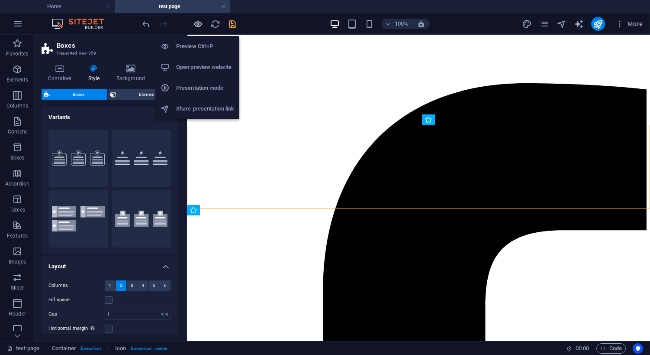
click at [197, 27] on icon "button" at bounding box center [198, 24] width 10 height 10
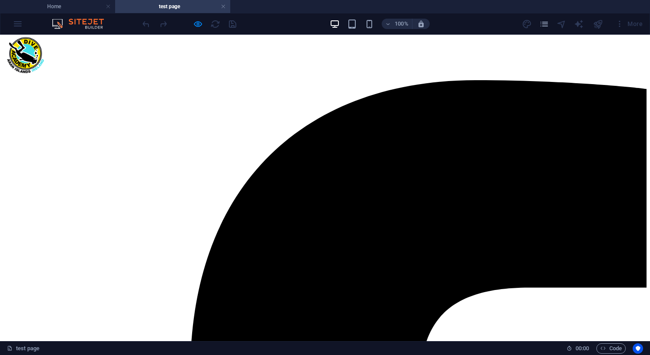
scroll to position [3, 0]
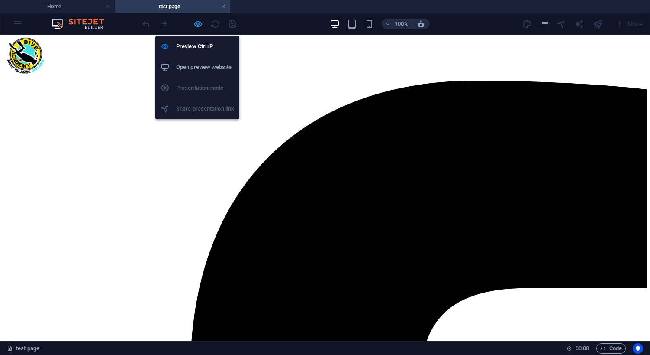
click at [200, 25] on icon "button" at bounding box center [198, 24] width 10 height 10
select select "rem"
select select "preset-boxes-v3-icons-left"
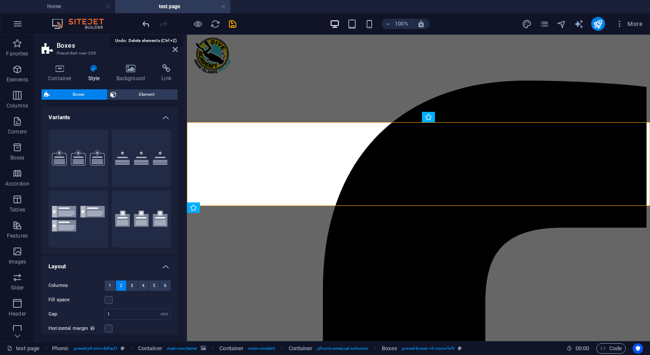
click at [146, 23] on icon "undo" at bounding box center [146, 24] width 10 height 10
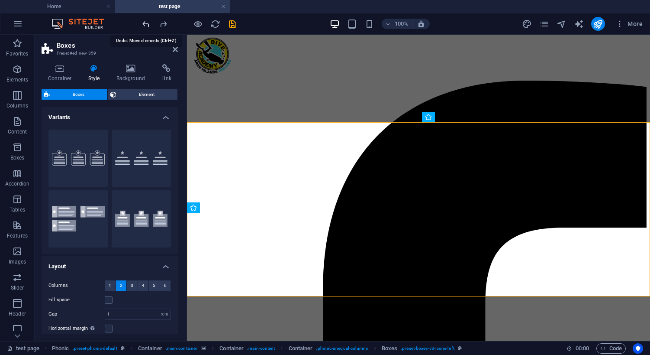
click at [146, 23] on icon "undo" at bounding box center [146, 24] width 10 height 10
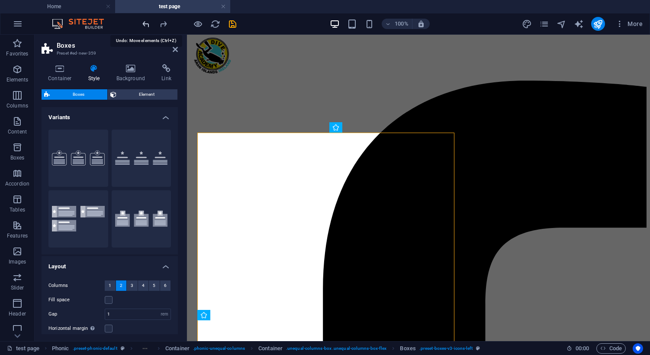
click at [146, 23] on icon "undo" at bounding box center [146, 24] width 10 height 10
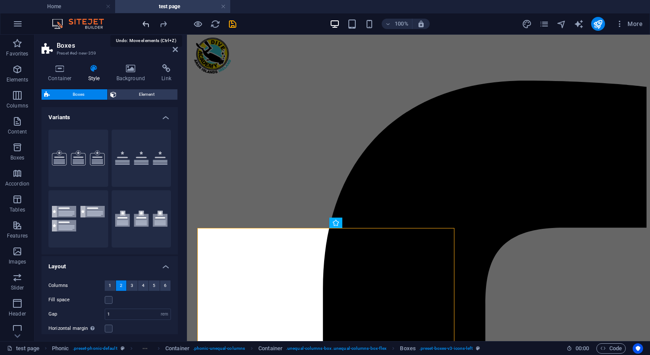
click at [146, 23] on icon "undo" at bounding box center [146, 24] width 10 height 10
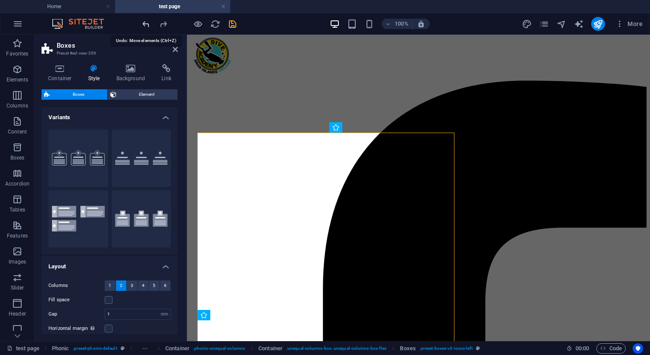
click at [146, 23] on icon "undo" at bounding box center [146, 24] width 10 height 10
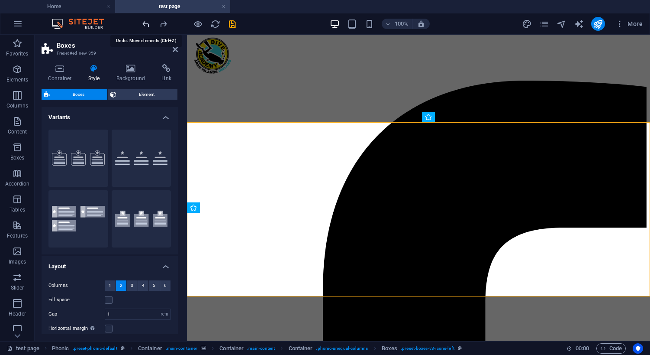
click at [146, 23] on icon "undo" at bounding box center [146, 24] width 10 height 10
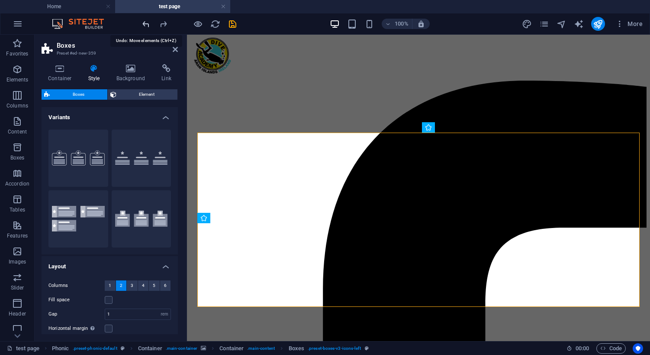
click at [146, 23] on icon "undo" at bounding box center [146, 24] width 10 height 10
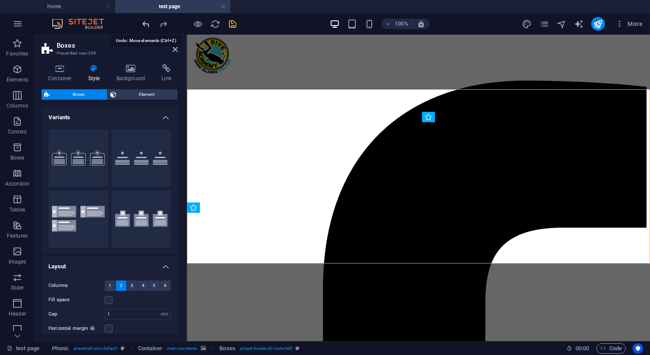
click at [146, 23] on icon "undo" at bounding box center [146, 24] width 10 height 10
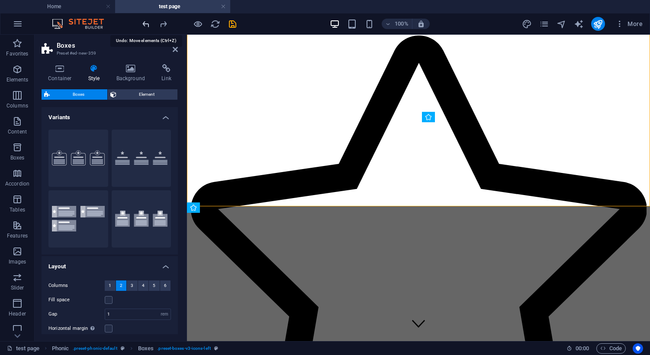
click at [146, 23] on icon "undo" at bounding box center [146, 24] width 10 height 10
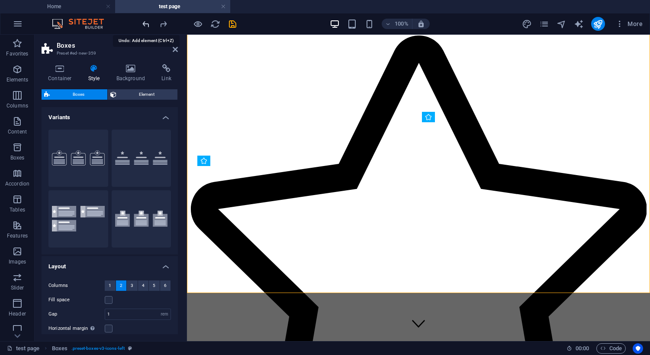
click at [146, 23] on icon "undo" at bounding box center [146, 24] width 10 height 10
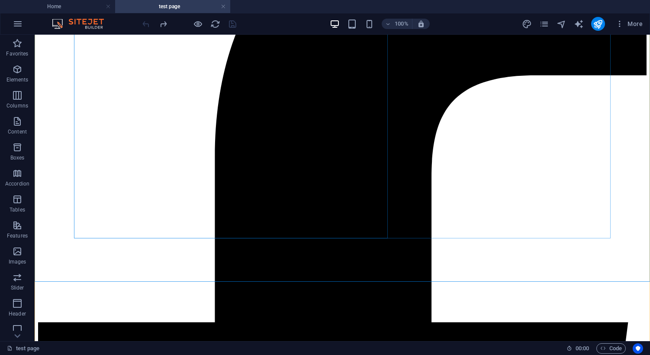
scroll to position [218, 0]
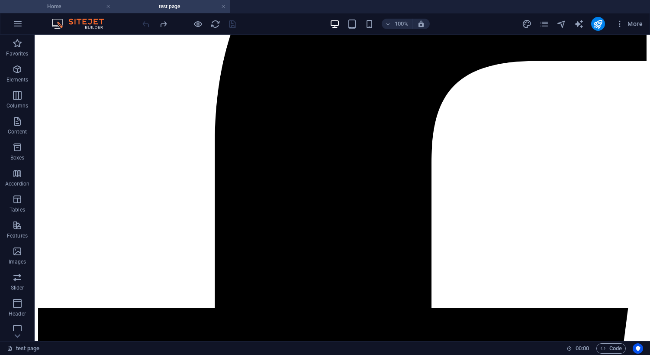
click at [76, 7] on h4 "Home" at bounding box center [57, 7] width 115 height 10
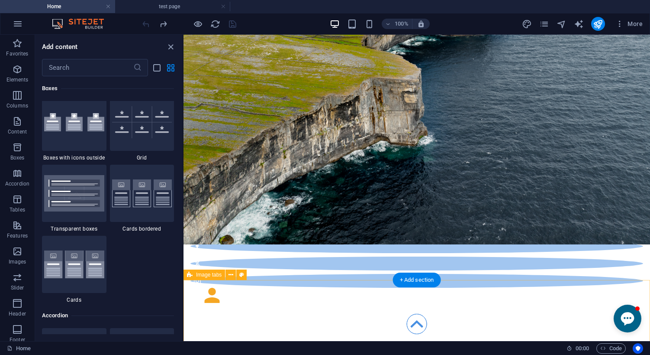
scroll to position [176, 0]
click at [171, 47] on icon "close panel" at bounding box center [171, 47] width 10 height 10
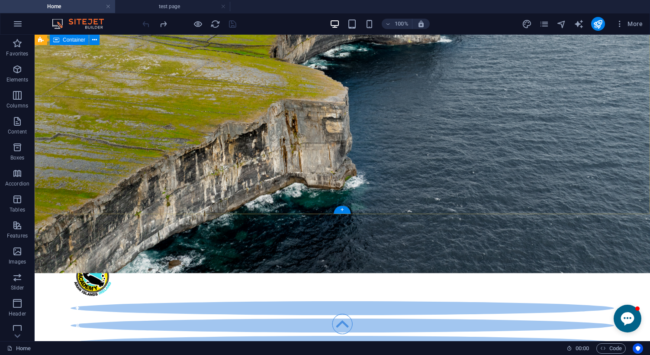
scroll to position [110, 0]
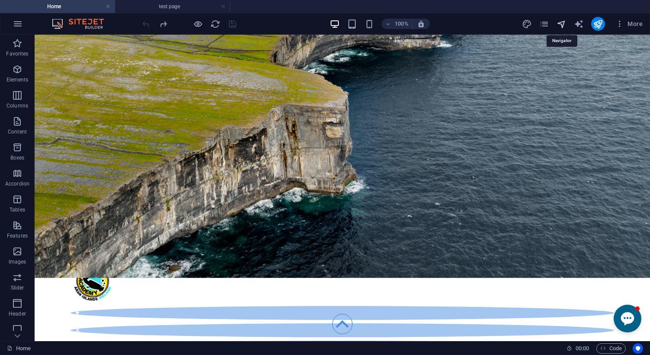
click at [562, 21] on icon "navigator" at bounding box center [562, 24] width 10 height 10
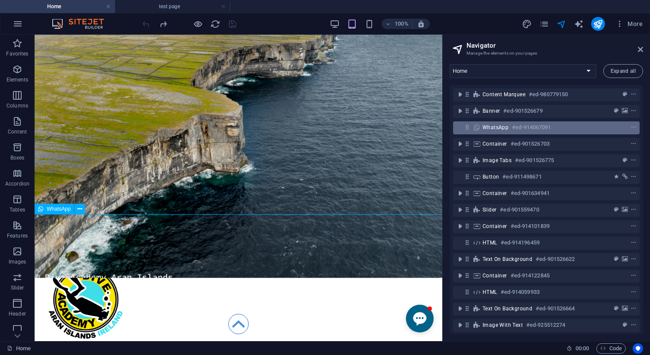
click at [520, 128] on h6 "#ed-914067091" at bounding box center [531, 127] width 39 height 10
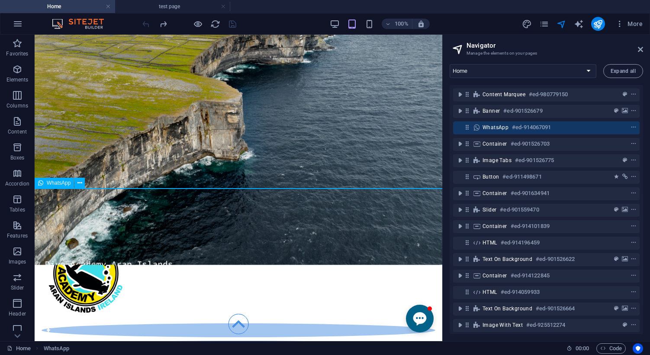
click at [520, 128] on h6 "#ed-914067091" at bounding box center [531, 127] width 39 height 10
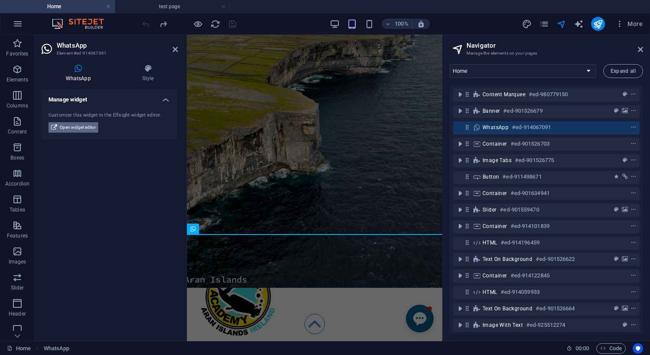
click at [84, 127] on span "Open widget editor" at bounding box center [78, 127] width 36 height 10
click at [641, 52] on icon at bounding box center [640, 49] width 5 height 7
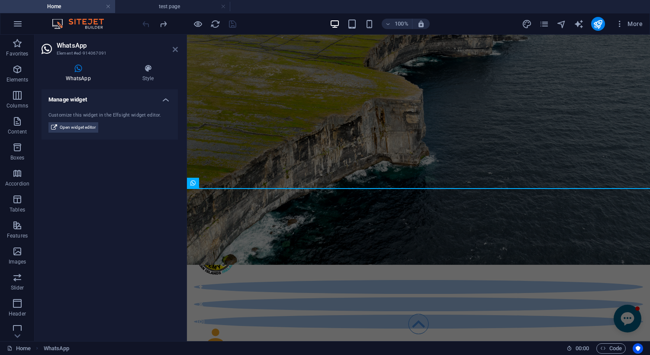
click at [176, 49] on icon at bounding box center [175, 49] width 5 height 7
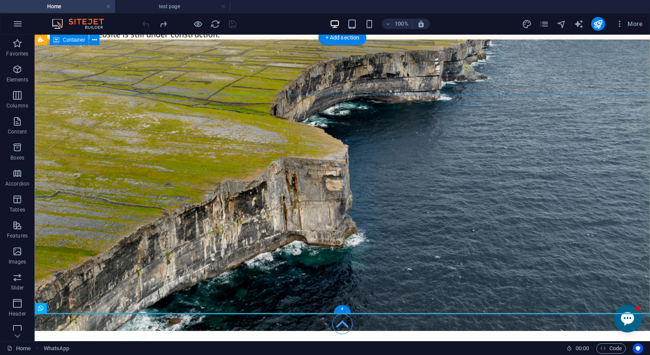
scroll to position [6, 0]
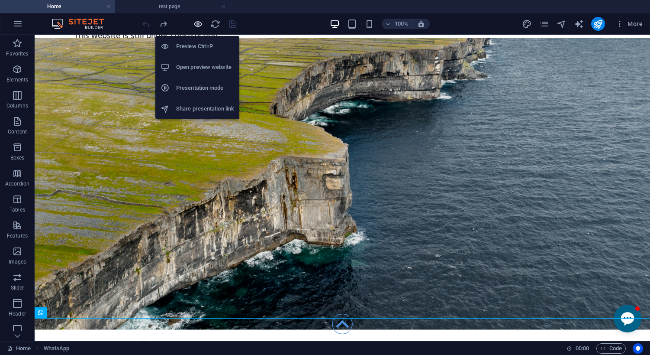
click at [197, 24] on icon "button" at bounding box center [198, 24] width 10 height 10
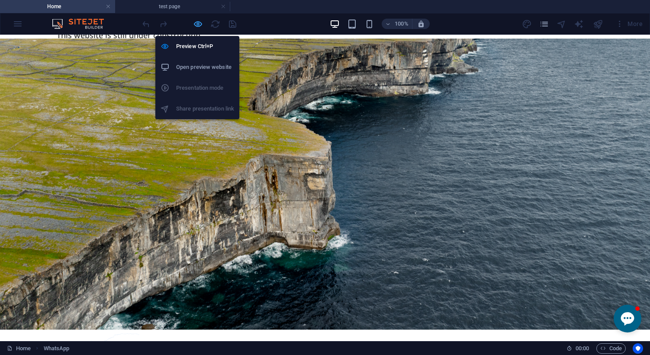
click at [196, 23] on icon "button" at bounding box center [198, 24] width 10 height 10
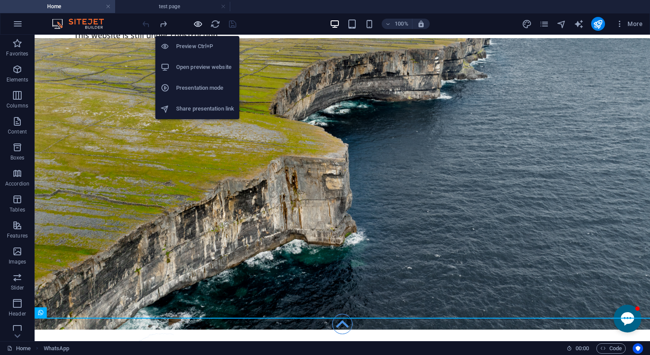
click at [199, 24] on icon "button" at bounding box center [198, 24] width 10 height 10
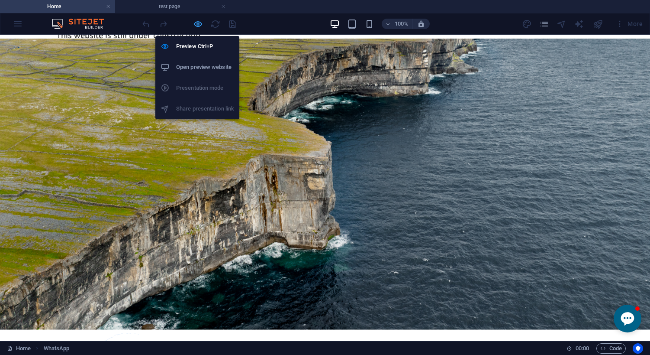
click at [199, 24] on icon "button" at bounding box center [198, 24] width 10 height 10
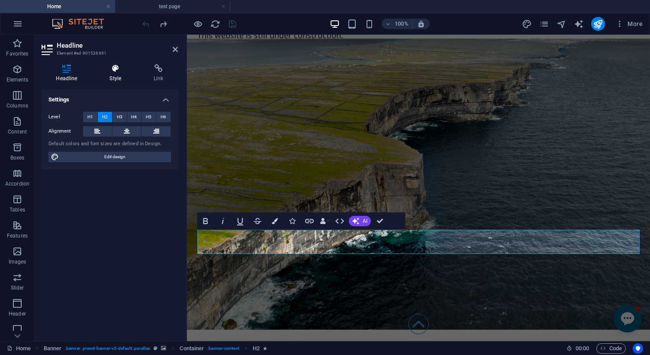
click at [120, 71] on icon at bounding box center [115, 68] width 41 height 9
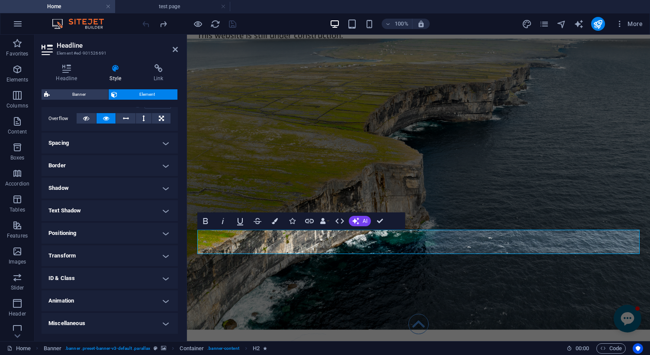
scroll to position [139, 0]
click at [80, 300] on h4 "Animation" at bounding box center [110, 301] width 136 height 21
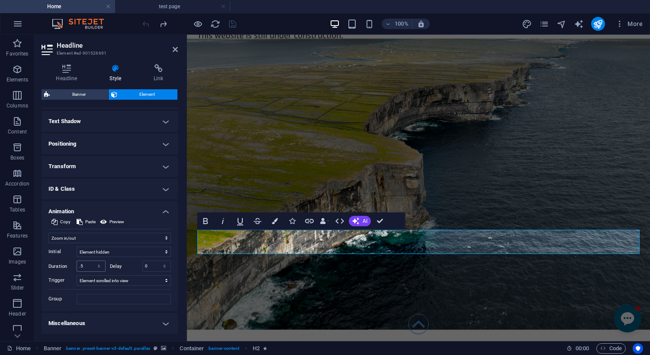
scroll to position [228, 0]
drag, startPoint x: 86, startPoint y: 268, endPoint x: 68, endPoint y: 267, distance: 17.8
click at [68, 267] on div "Duration .5 s ms" at bounding box center [76, 266] width 57 height 11
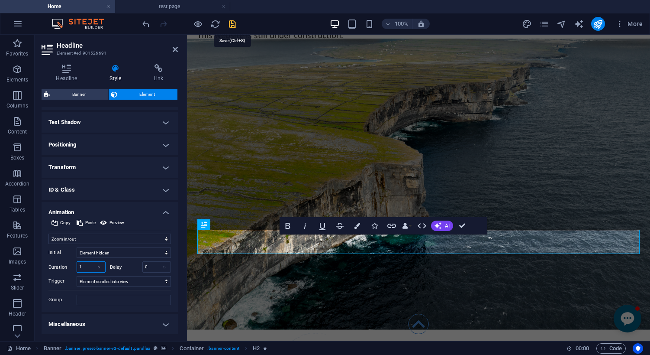
type input "1"
click at [232, 24] on icon "save" at bounding box center [233, 24] width 10 height 10
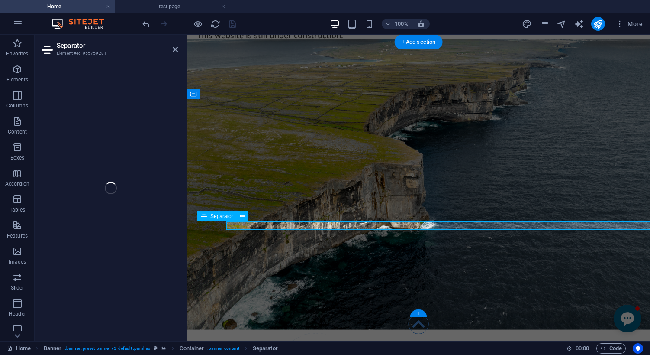
select select "%"
select select "px"
select select "%"
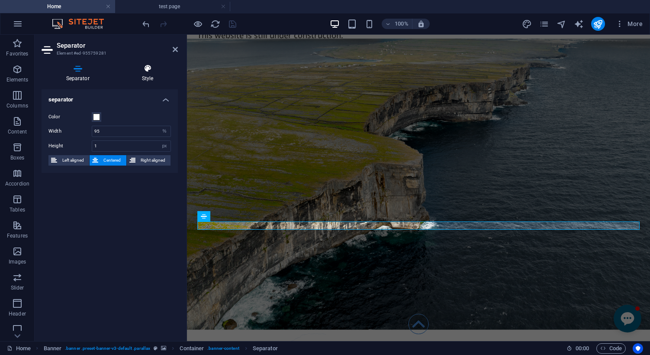
click at [151, 70] on icon at bounding box center [147, 68] width 61 height 9
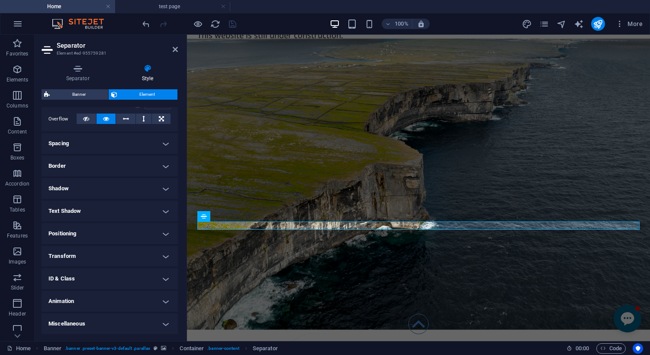
scroll to position [139, 0]
click at [105, 305] on h4 "Animation" at bounding box center [110, 301] width 136 height 21
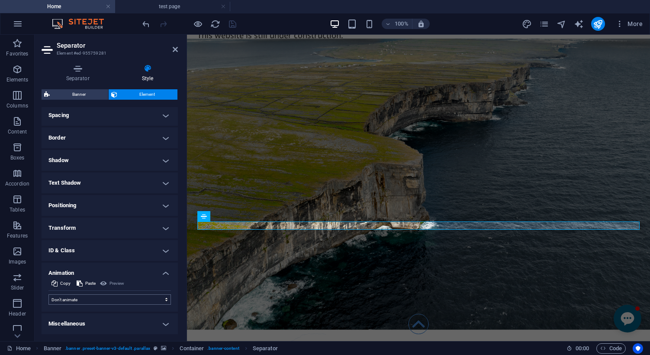
scroll to position [167, 0]
select select "shrink"
select select "scroll"
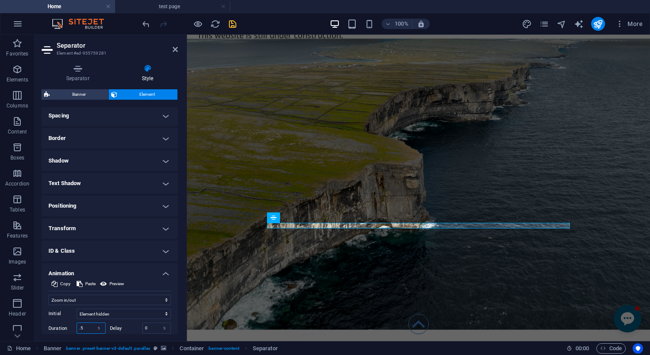
click at [84, 328] on input ".5" at bounding box center [91, 328] width 28 height 10
type input "1"
click at [231, 27] on icon "save" at bounding box center [233, 24] width 10 height 10
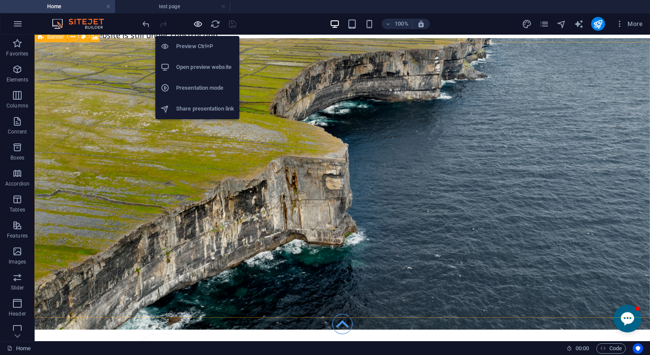
click at [199, 24] on icon "button" at bounding box center [198, 24] width 10 height 10
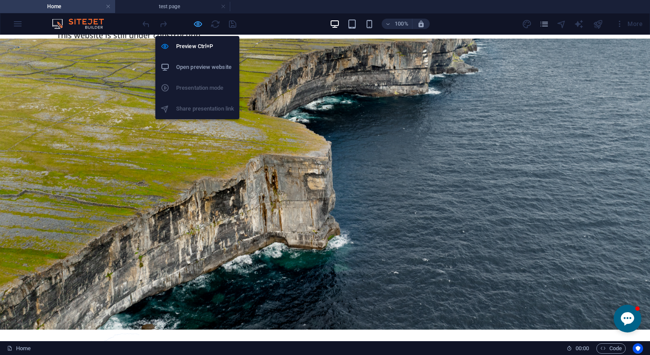
click at [199, 24] on icon "button" at bounding box center [198, 24] width 10 height 10
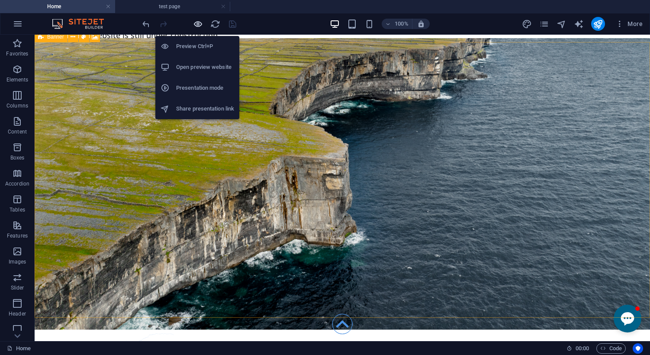
click at [198, 21] on icon "button" at bounding box center [198, 24] width 10 height 10
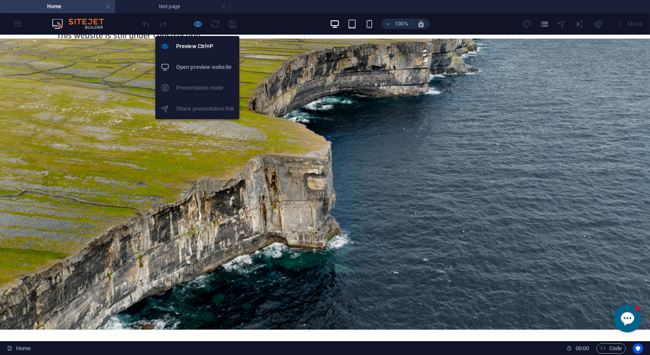
click at [198, 21] on icon "button" at bounding box center [198, 24] width 10 height 10
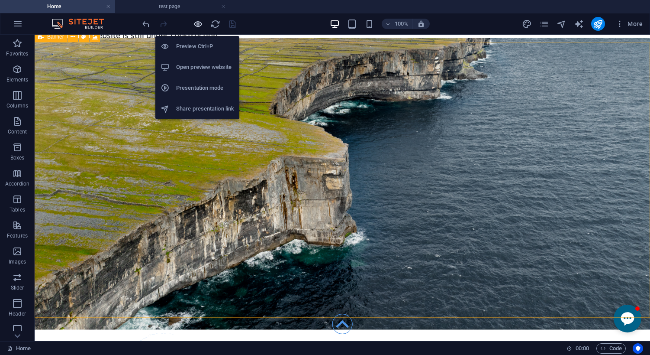
click at [198, 24] on icon "button" at bounding box center [198, 24] width 10 height 10
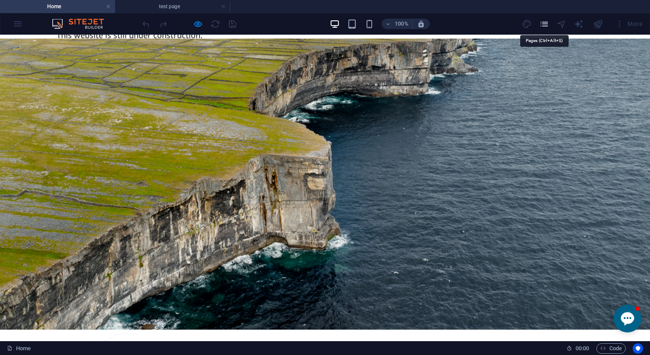
click at [548, 23] on icon "pages" at bounding box center [544, 24] width 10 height 10
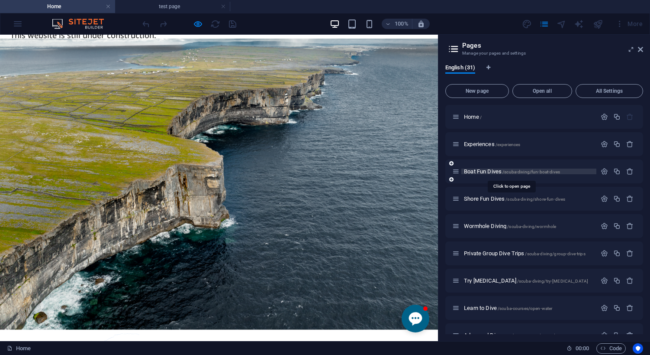
click at [488, 171] on span "Boat Fun Dives /scuba-diving/fun-boat-dives" at bounding box center [512, 171] width 96 height 6
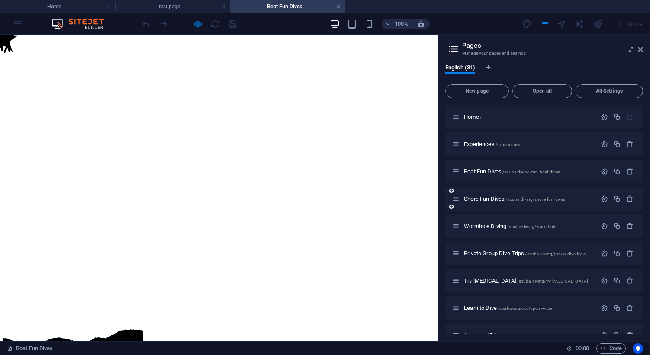
scroll to position [0, 0]
click at [643, 48] on icon at bounding box center [640, 49] width 5 height 7
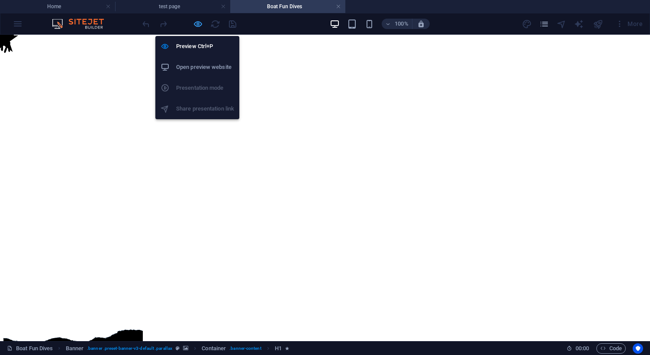
click at [195, 23] on icon "button" at bounding box center [198, 24] width 10 height 10
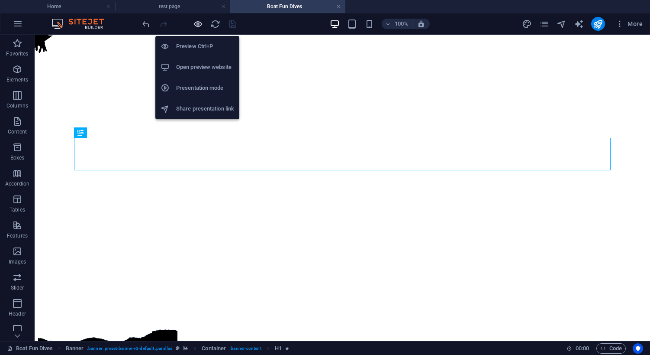
click at [200, 22] on icon "button" at bounding box center [198, 24] width 10 height 10
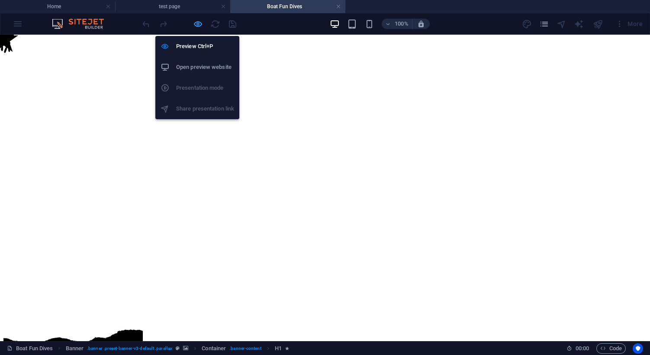
click at [197, 24] on icon "button" at bounding box center [198, 24] width 10 height 10
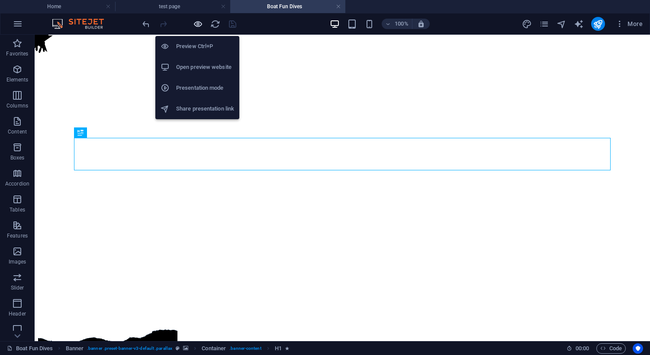
click at [197, 24] on icon "button" at bounding box center [198, 24] width 10 height 10
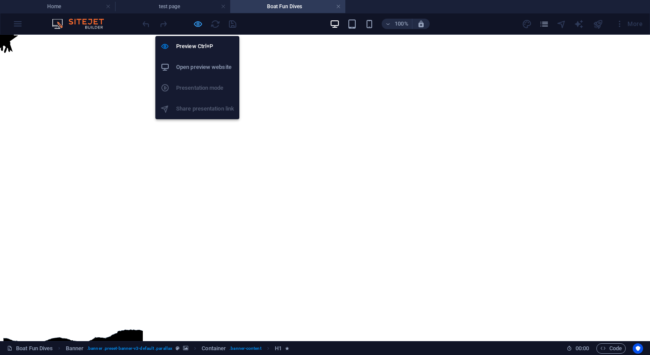
click at [197, 24] on icon "button" at bounding box center [198, 24] width 10 height 10
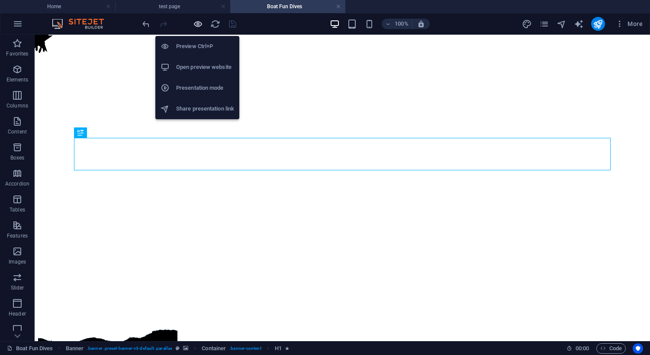
click at [197, 23] on icon "button" at bounding box center [198, 24] width 10 height 10
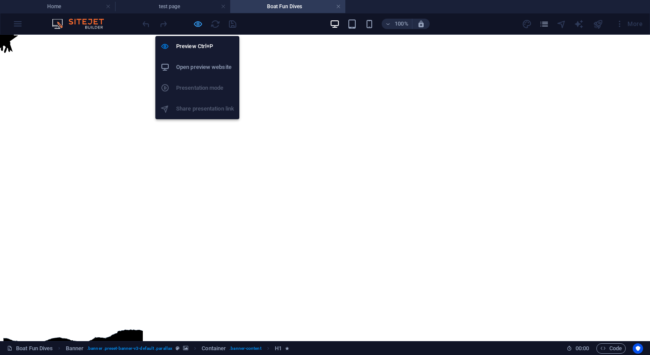
click at [198, 24] on icon "button" at bounding box center [198, 24] width 10 height 10
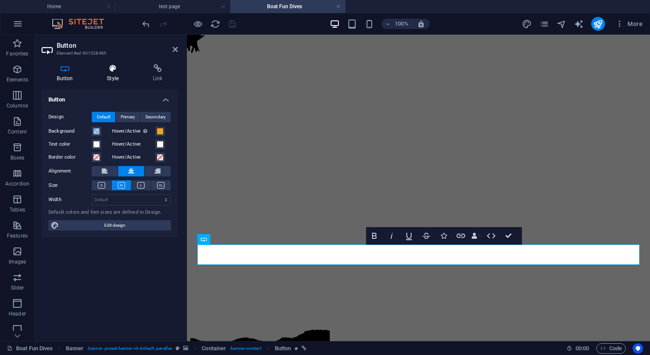
click at [117, 71] on icon at bounding box center [113, 68] width 42 height 9
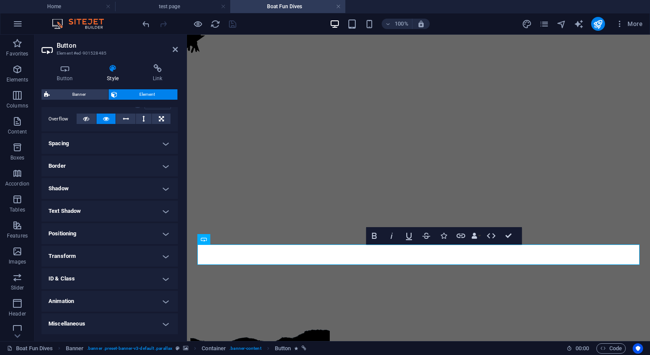
scroll to position [139, 0]
click at [100, 303] on h4 "Animation" at bounding box center [110, 301] width 136 height 21
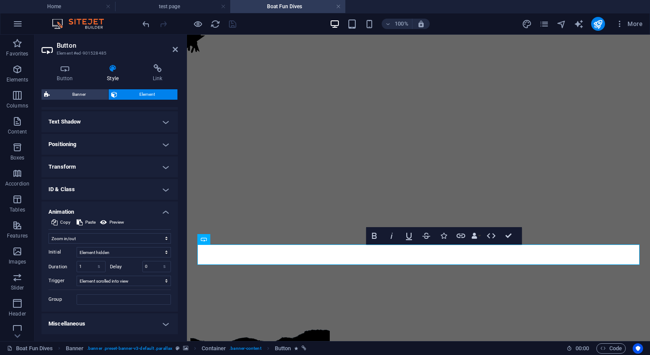
scroll to position [228, 0]
click at [81, 267] on input "1" at bounding box center [91, 267] width 28 height 10
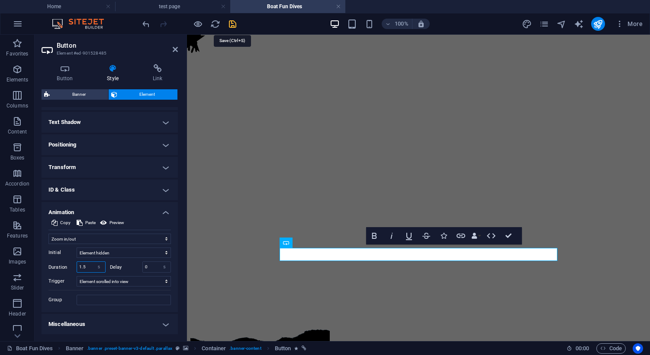
type input "1.5"
click at [235, 26] on icon "save" at bounding box center [233, 24] width 10 height 10
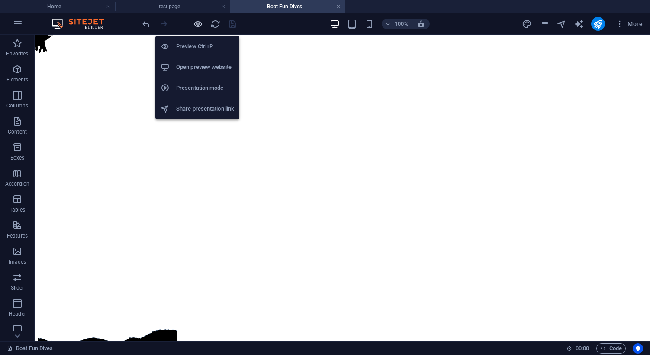
click at [197, 23] on icon "button" at bounding box center [198, 24] width 10 height 10
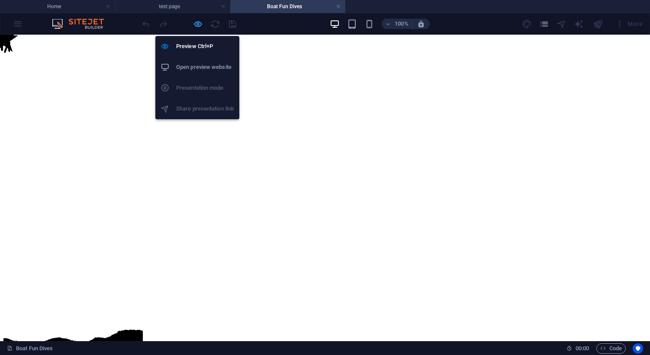
click at [197, 23] on icon "button" at bounding box center [198, 24] width 10 height 10
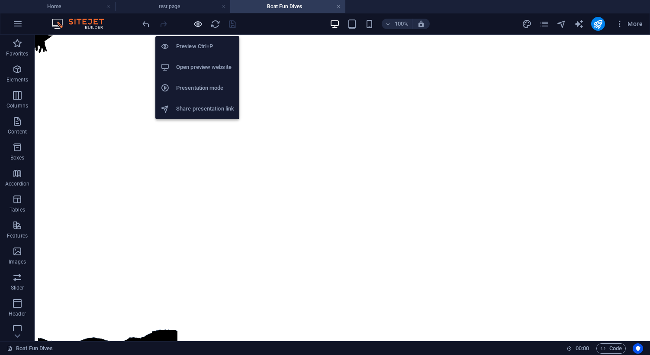
click at [197, 23] on icon "button" at bounding box center [198, 24] width 10 height 10
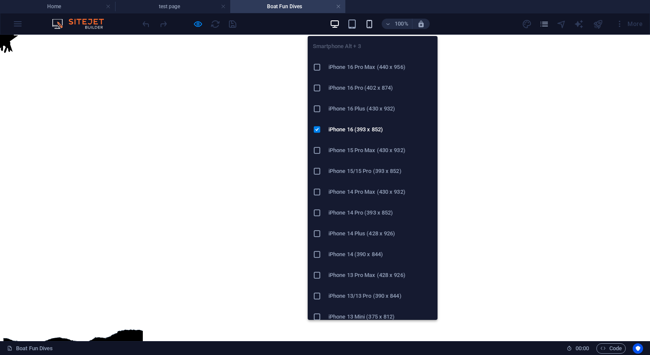
click at [371, 24] on icon "button" at bounding box center [370, 24] width 10 height 10
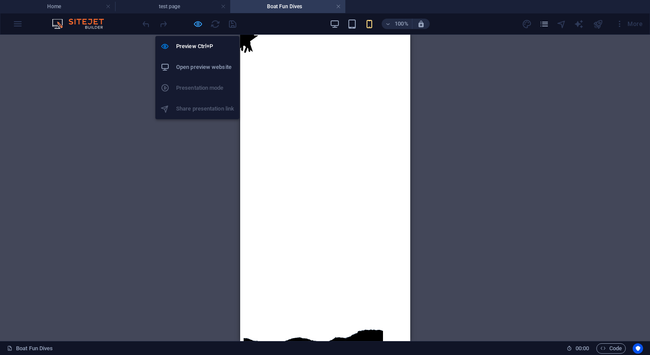
click at [197, 25] on icon "button" at bounding box center [198, 24] width 10 height 10
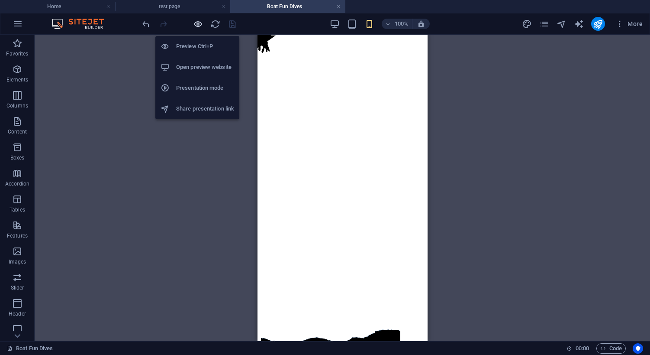
click at [198, 25] on icon "button" at bounding box center [198, 24] width 10 height 10
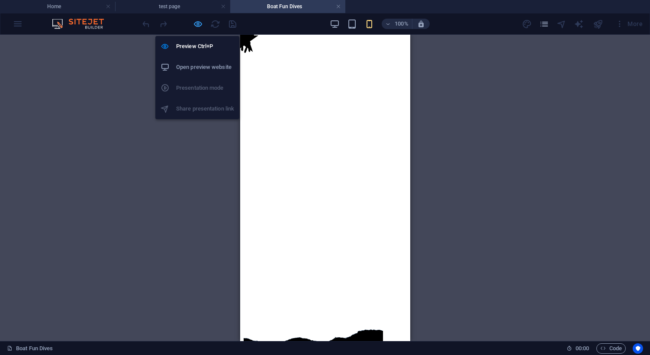
click at [198, 25] on icon "button" at bounding box center [198, 24] width 10 height 10
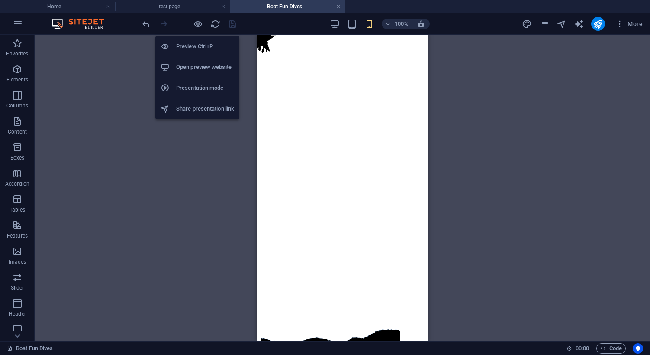
click at [197, 67] on h6 "Open preview website" at bounding box center [205, 67] width 58 height 10
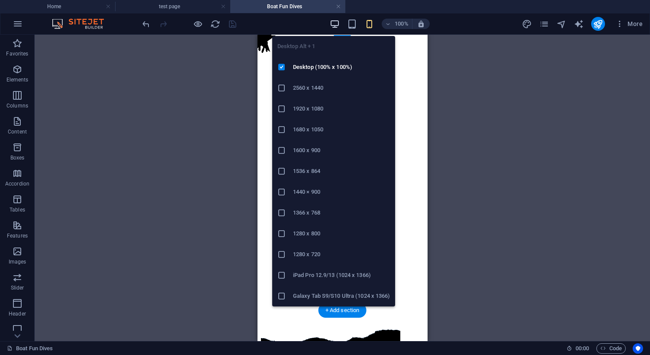
click at [339, 21] on icon "button" at bounding box center [335, 24] width 10 height 10
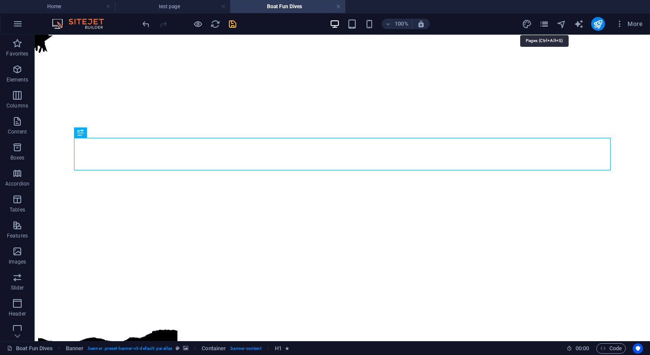
click at [546, 23] on icon "pages" at bounding box center [544, 24] width 10 height 10
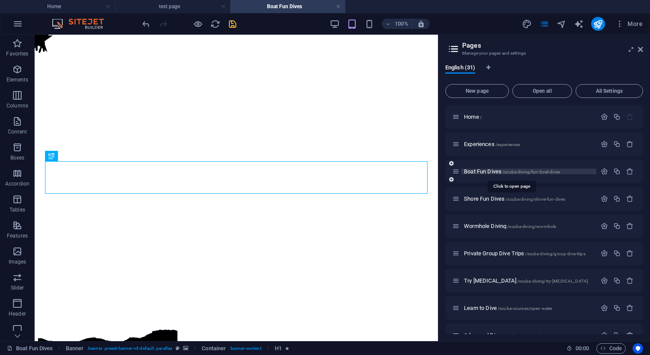
click at [497, 172] on span "Boat Fun Dives /scuba-diving/fun-boat-dives" at bounding box center [512, 171] width 96 height 6
click at [604, 170] on icon "button" at bounding box center [604, 171] width 7 height 7
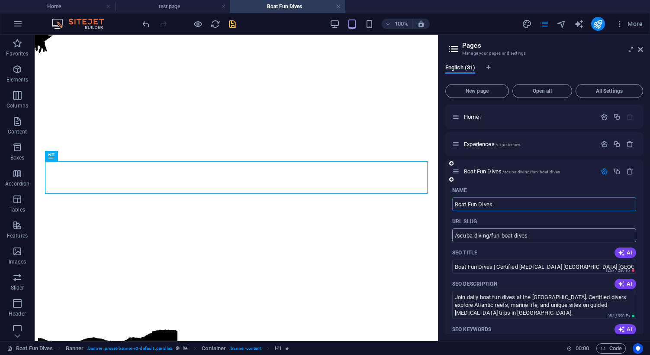
click at [503, 235] on input "/scuba-diving/fun-boat-dives" at bounding box center [544, 235] width 184 height 14
type input "/scuba-diving/boat-fun-dives"
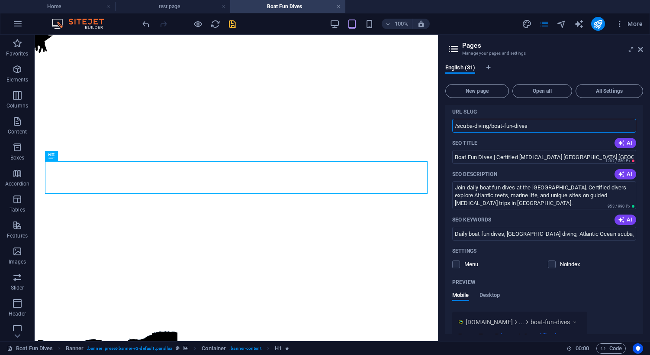
scroll to position [110, 0]
click at [233, 23] on icon "save" at bounding box center [233, 24] width 10 height 10
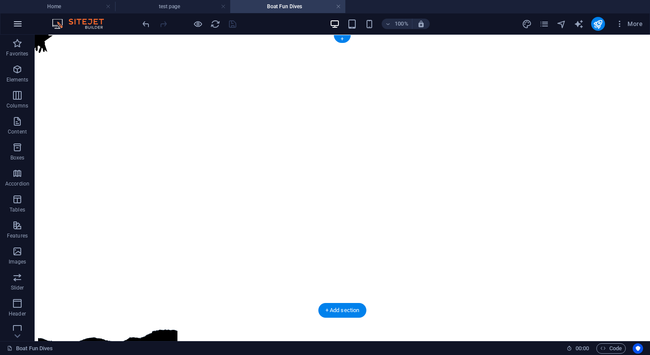
click at [15, 23] on icon "button" at bounding box center [18, 24] width 10 height 10
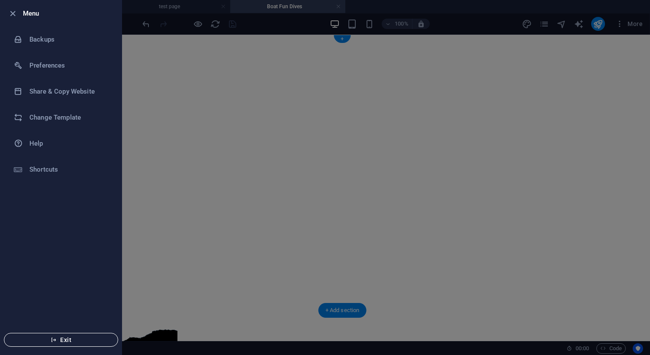
click at [59, 339] on span "Exit" at bounding box center [61, 339] width 100 height 7
